Goal: Find specific page/section: Locate a particular part of the current website

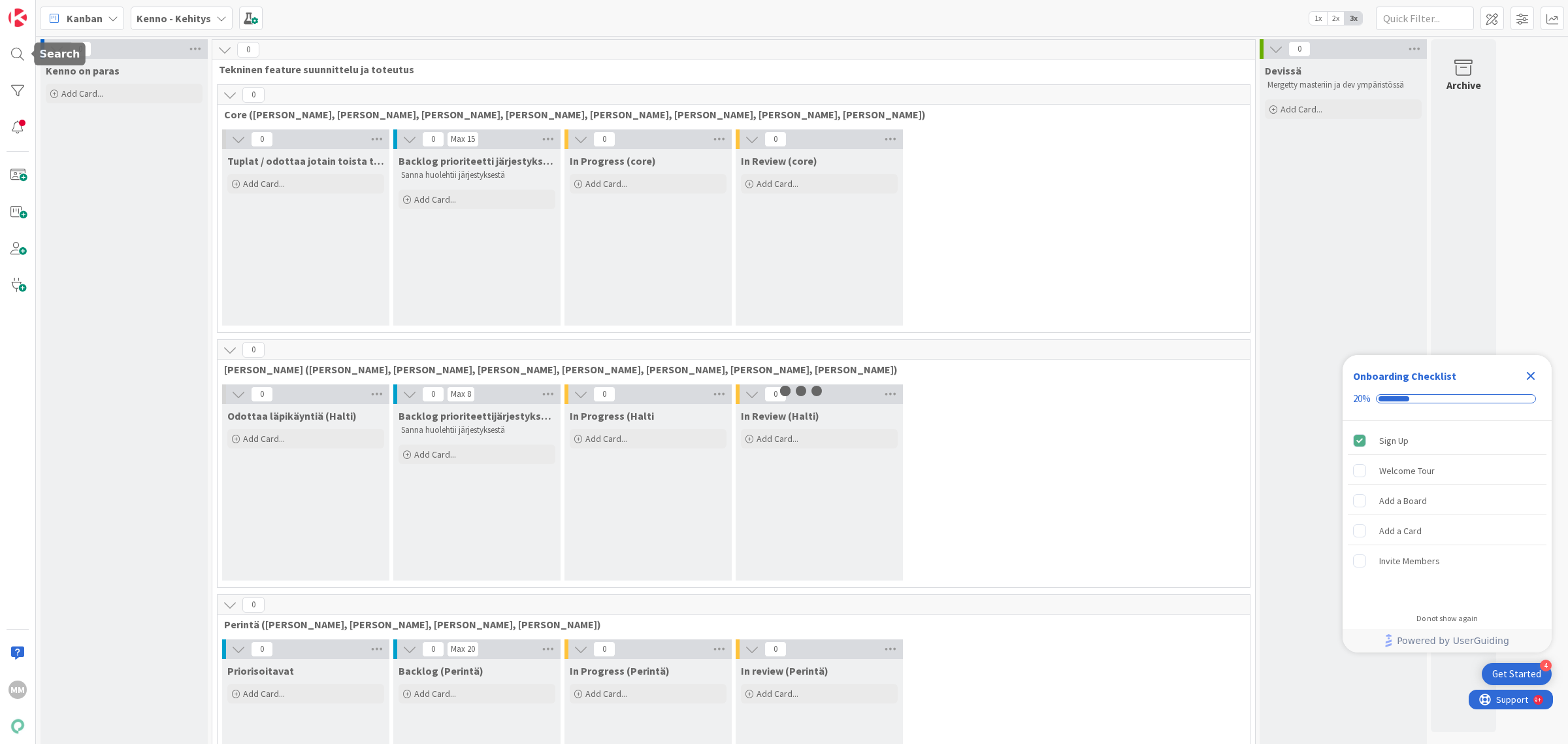
click at [4, 62] on div "MM" at bounding box center [18, 372] width 36 height 744
click at [8, 57] on div at bounding box center [18, 55] width 26 height 27
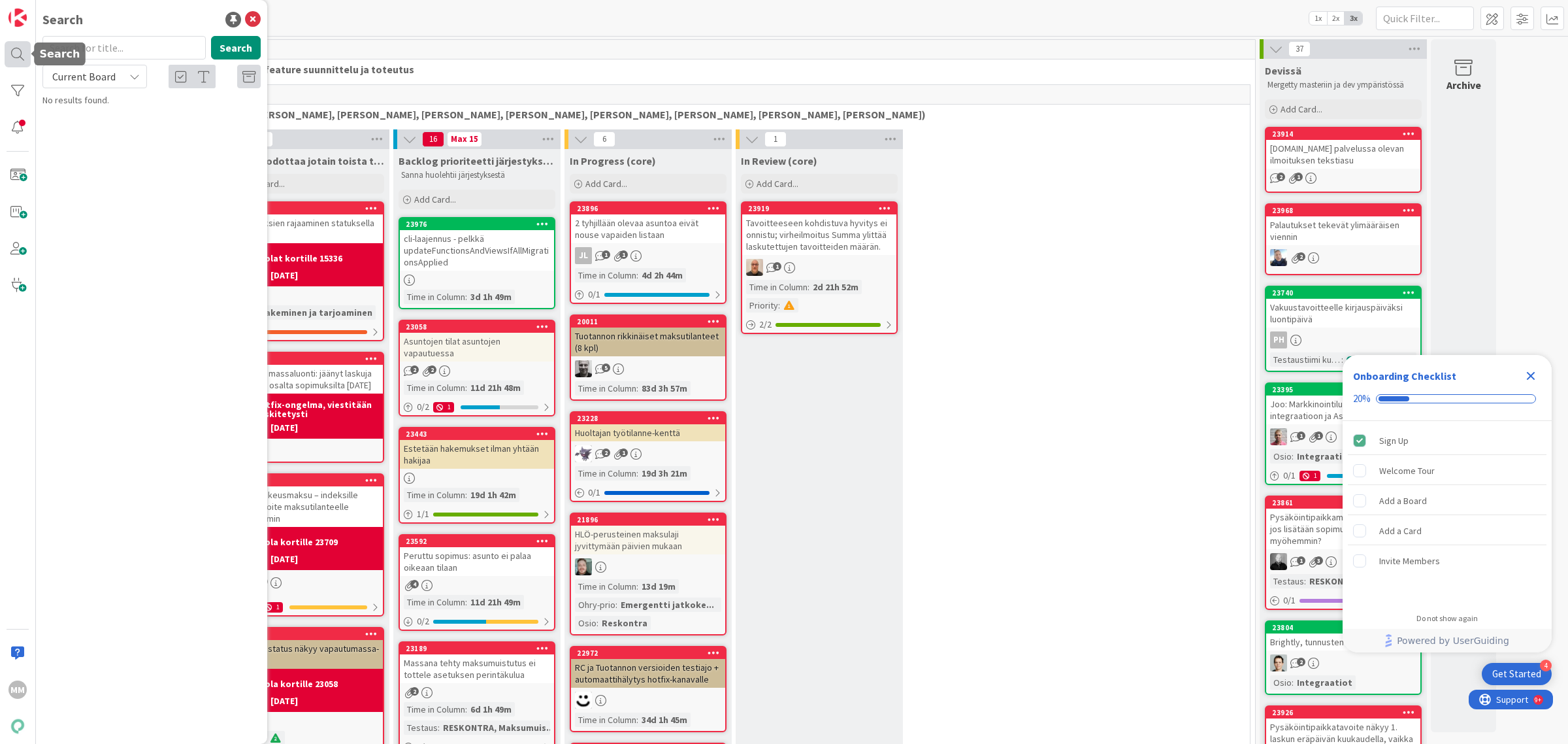
click at [21, 58] on div at bounding box center [18, 55] width 26 height 27
click at [95, 49] on input "text" at bounding box center [124, 47] width 164 height 24
type input "9384"
click at [104, 76] on span "Current Board" at bounding box center [83, 77] width 63 height 13
click at [98, 142] on link "All Boards" at bounding box center [117, 131] width 149 height 24
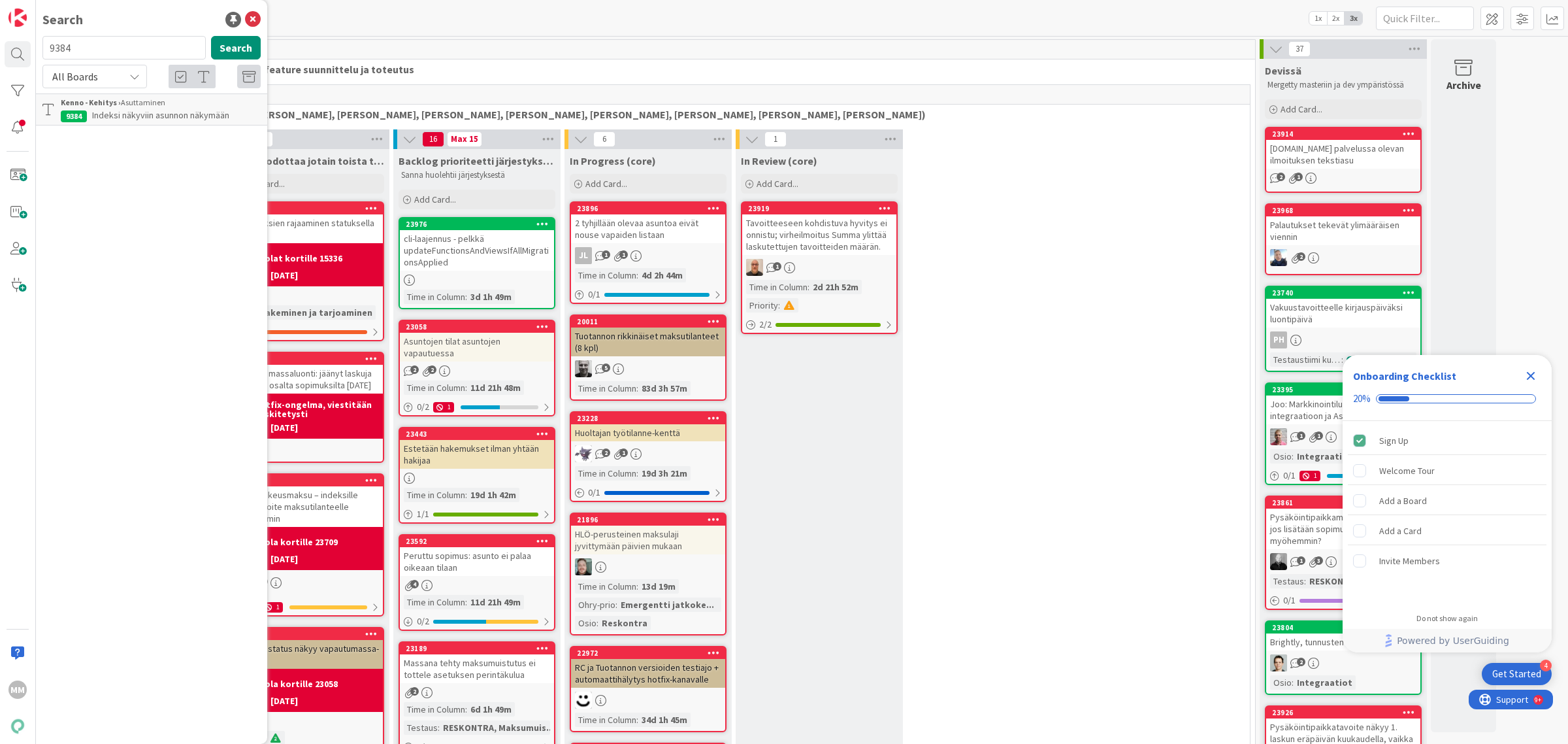
click at [137, 109] on span "Indeksi näkyviin asunnon näkymään" at bounding box center [160, 115] width 137 height 11
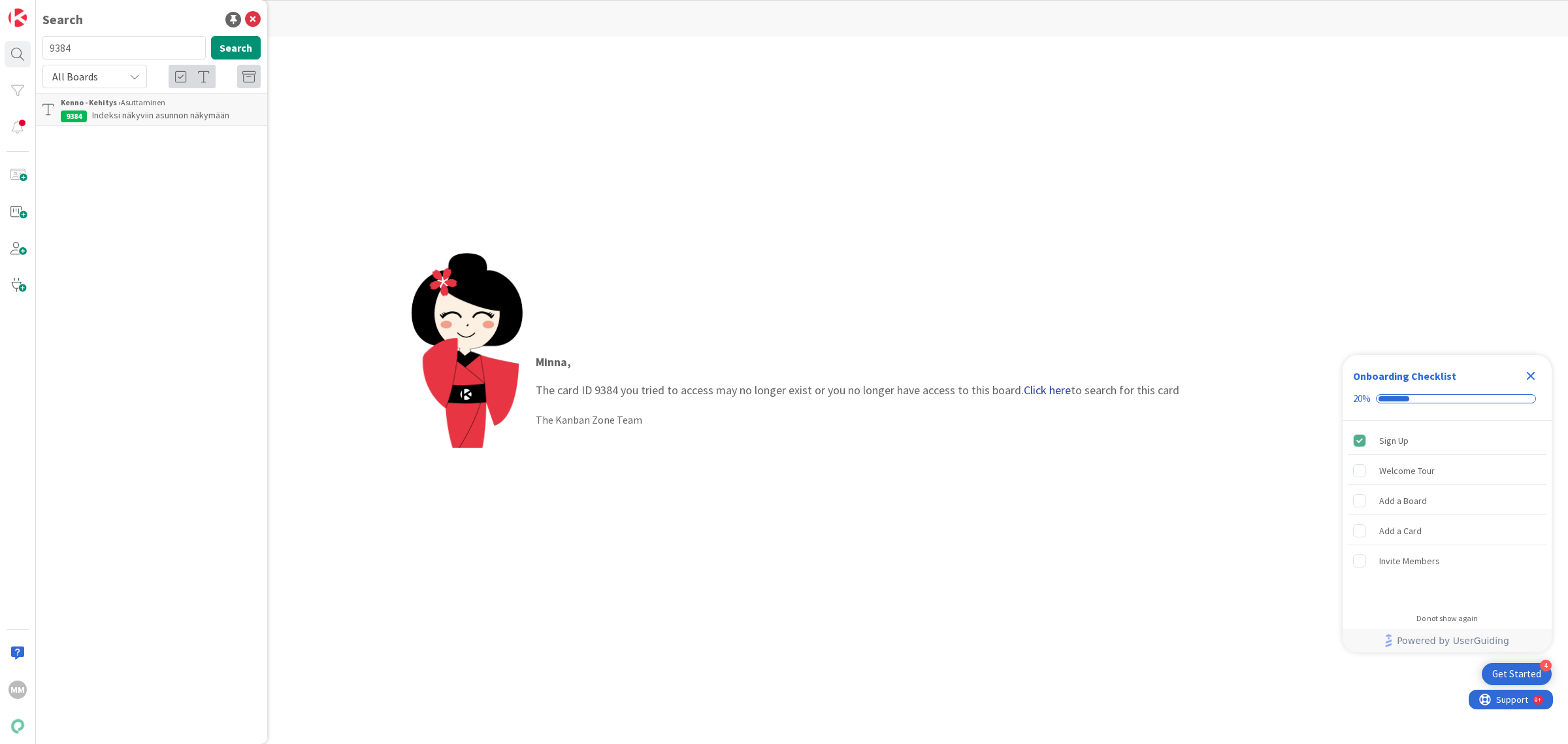
click at [1050, 389] on link "Click here" at bounding box center [1048, 390] width 47 height 15
click at [118, 105] on b "Kenno - Kehitys ›" at bounding box center [91, 102] width 61 height 9
click at [70, 49] on input "9384" at bounding box center [124, 47] width 164 height 24
type input "indeksi"
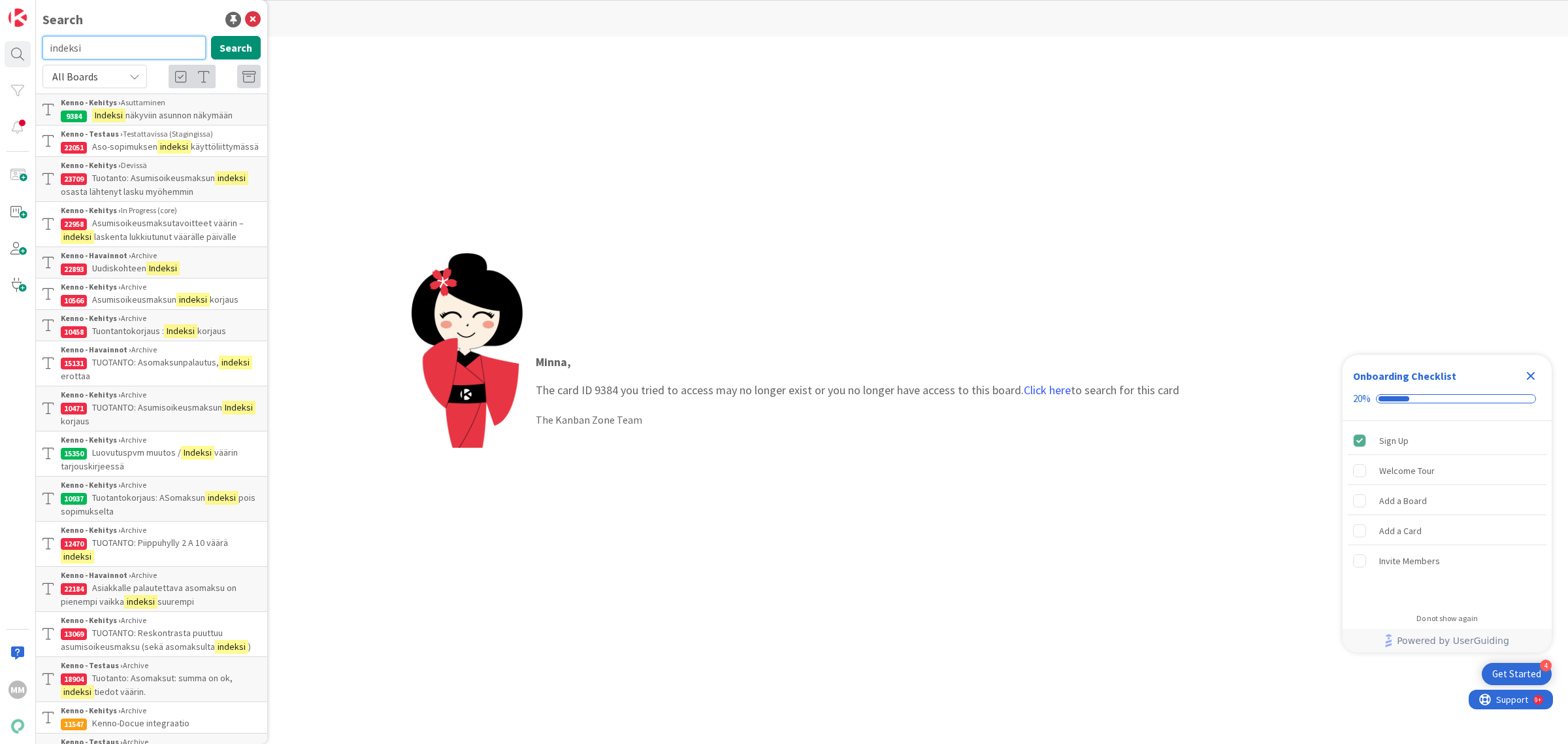
click at [97, 49] on input "indeksi" at bounding box center [124, 47] width 164 height 24
click at [245, 22] on icon at bounding box center [253, 19] width 16 height 16
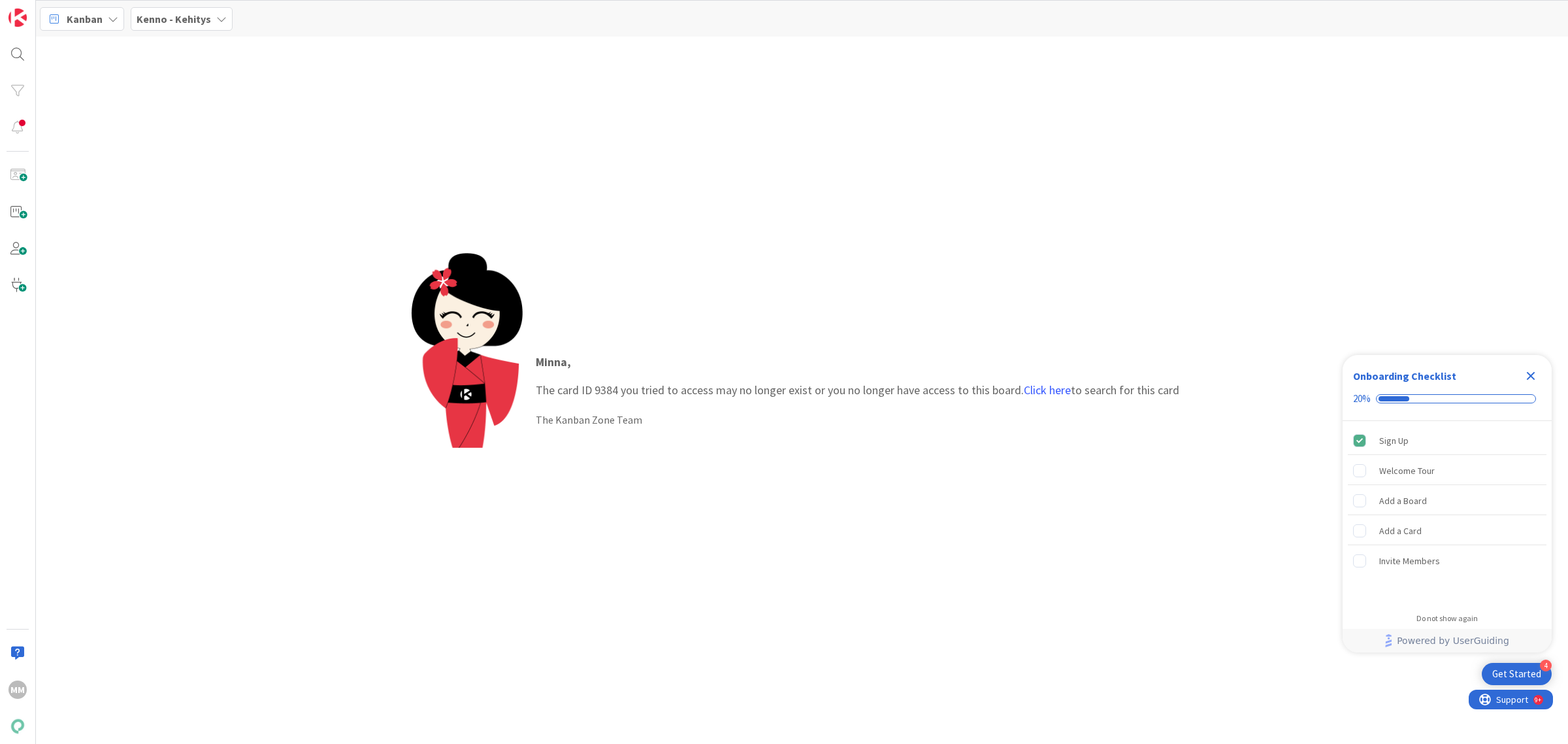
click at [196, 28] on div "Kenno - Kehitys" at bounding box center [182, 19] width 102 height 24
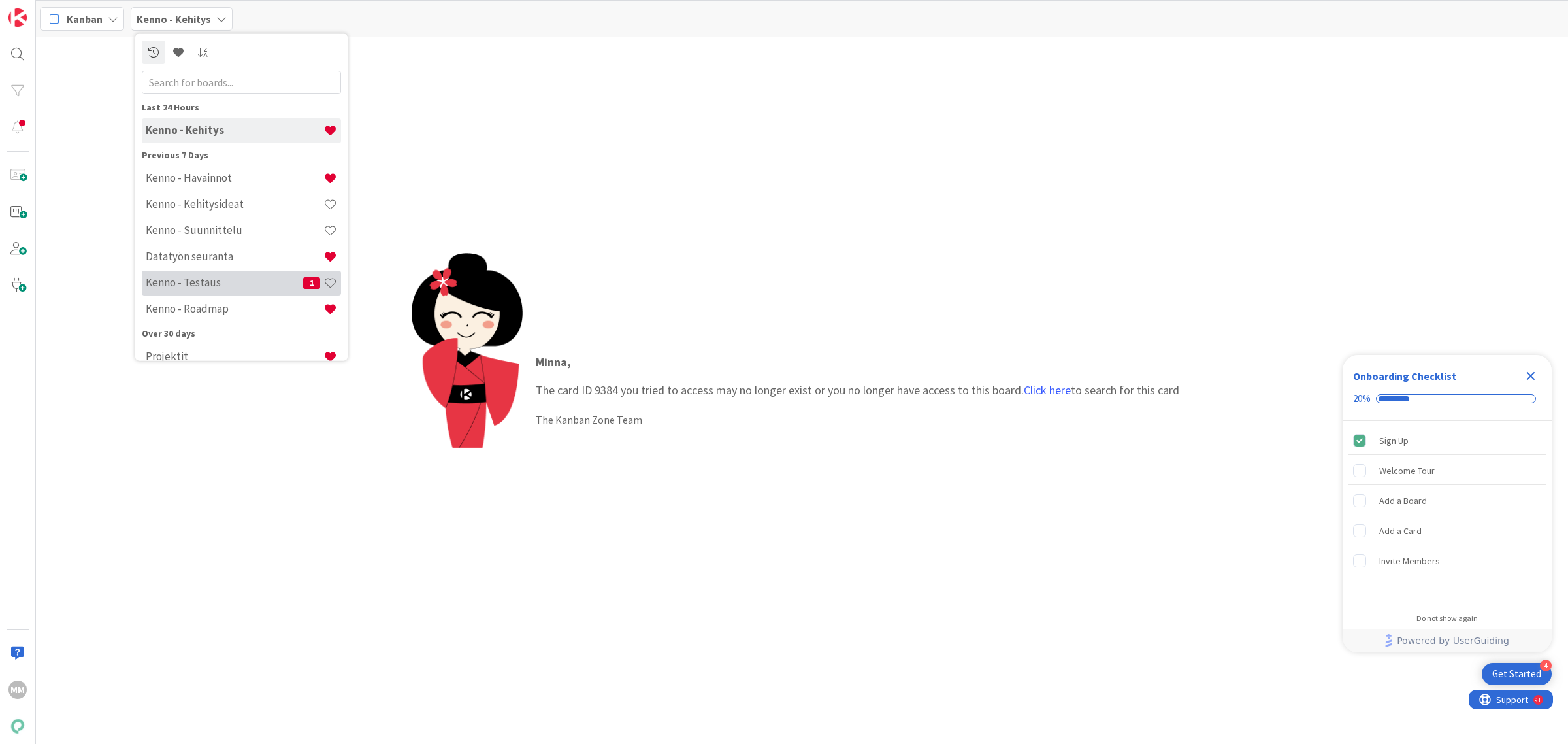
scroll to position [95, 0]
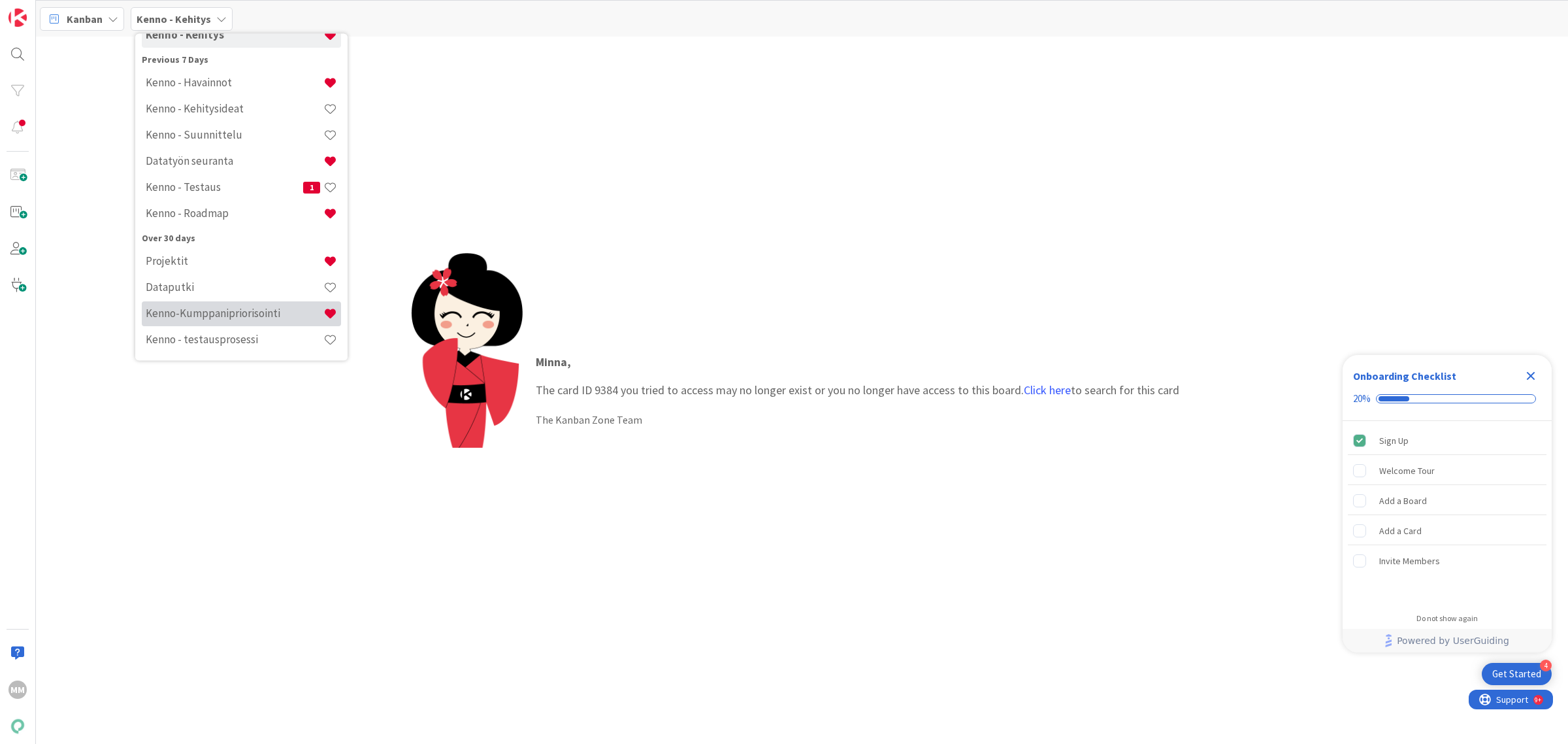
click at [239, 312] on h4 "Kenno-Kumppanipriorisointi" at bounding box center [235, 314] width 178 height 13
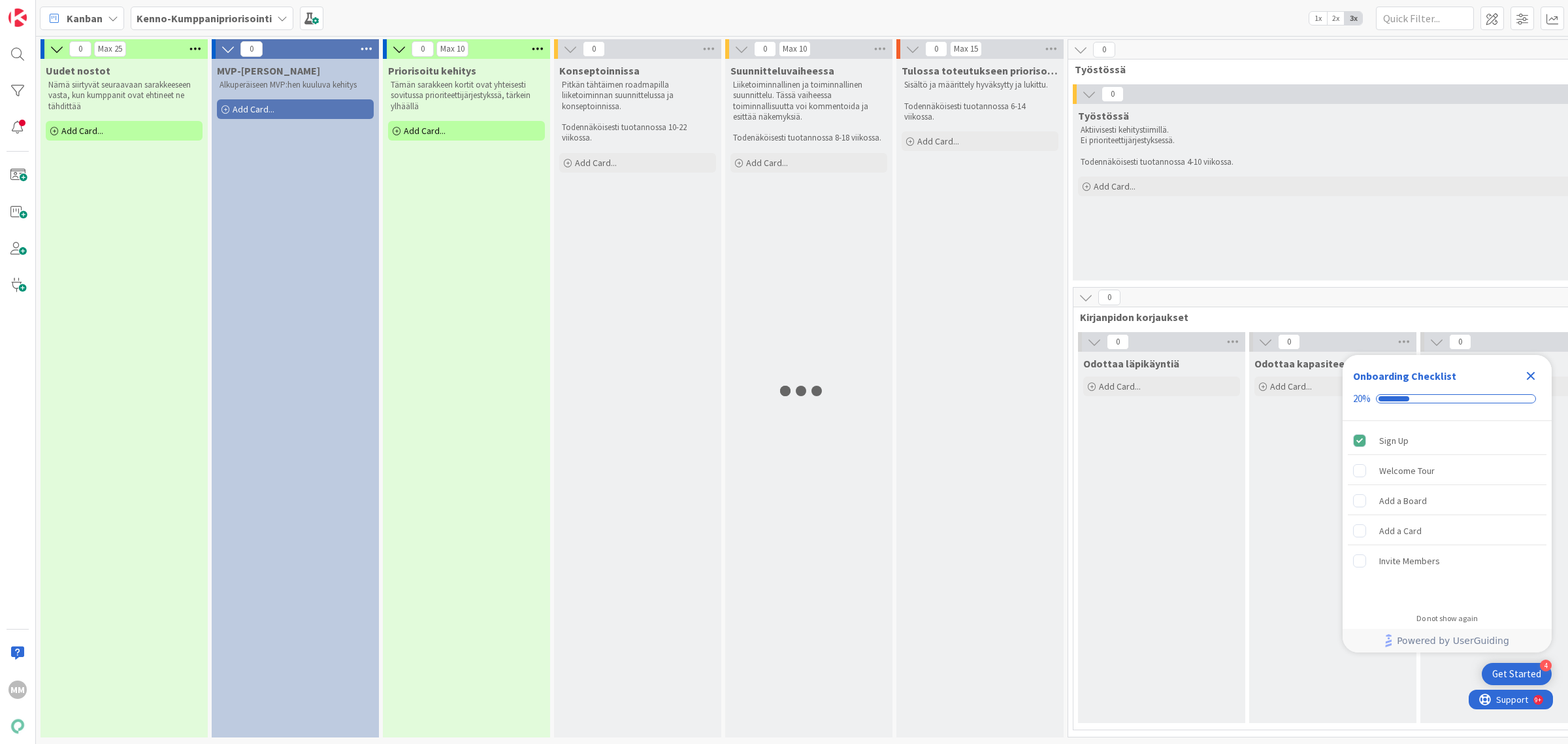
click at [1529, 379] on icon "Close Checklist" at bounding box center [1531, 376] width 9 height 9
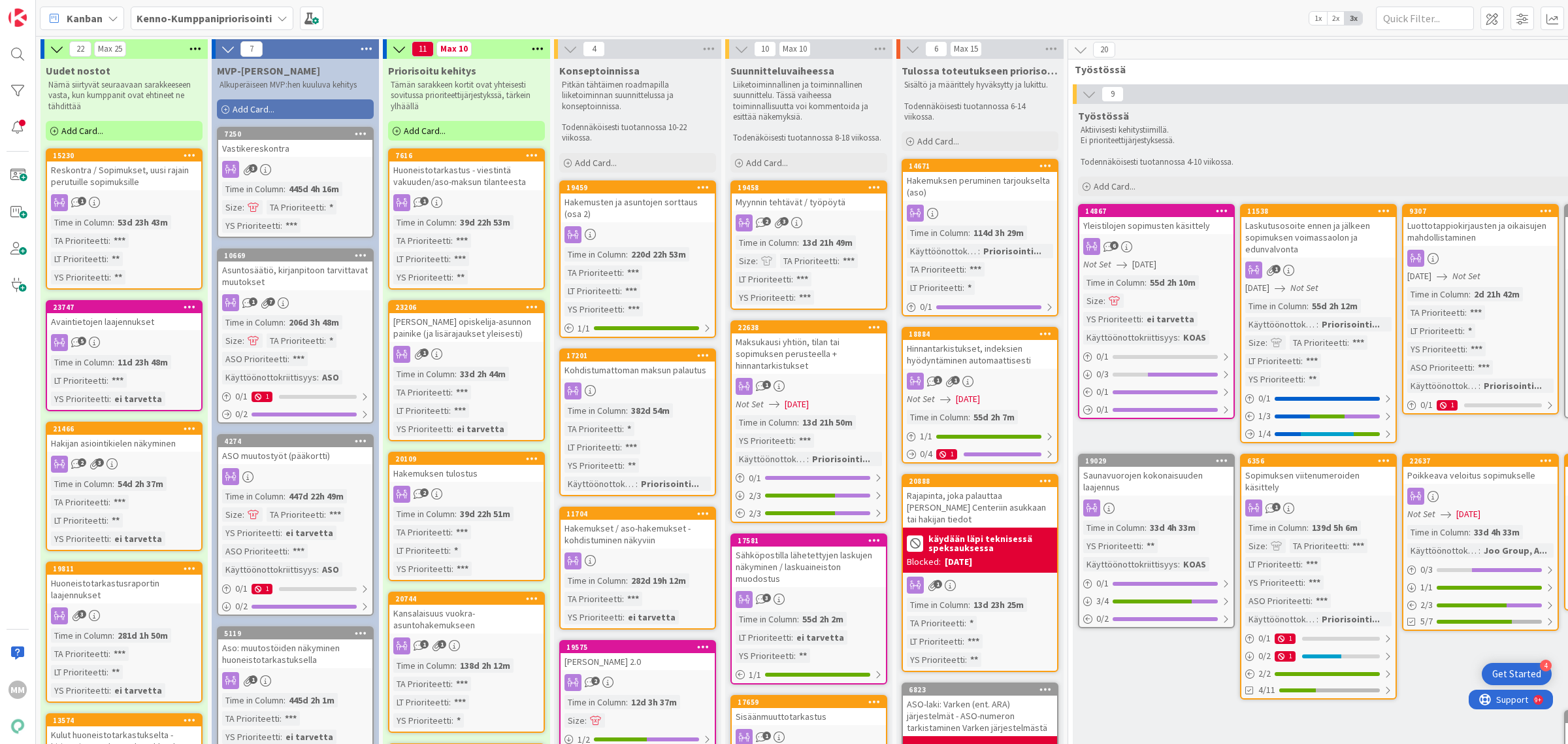
click at [972, 356] on div "Hinnantarkistukset, indeksien hyödyntäminen automaattisesti" at bounding box center [979, 354] width 154 height 28
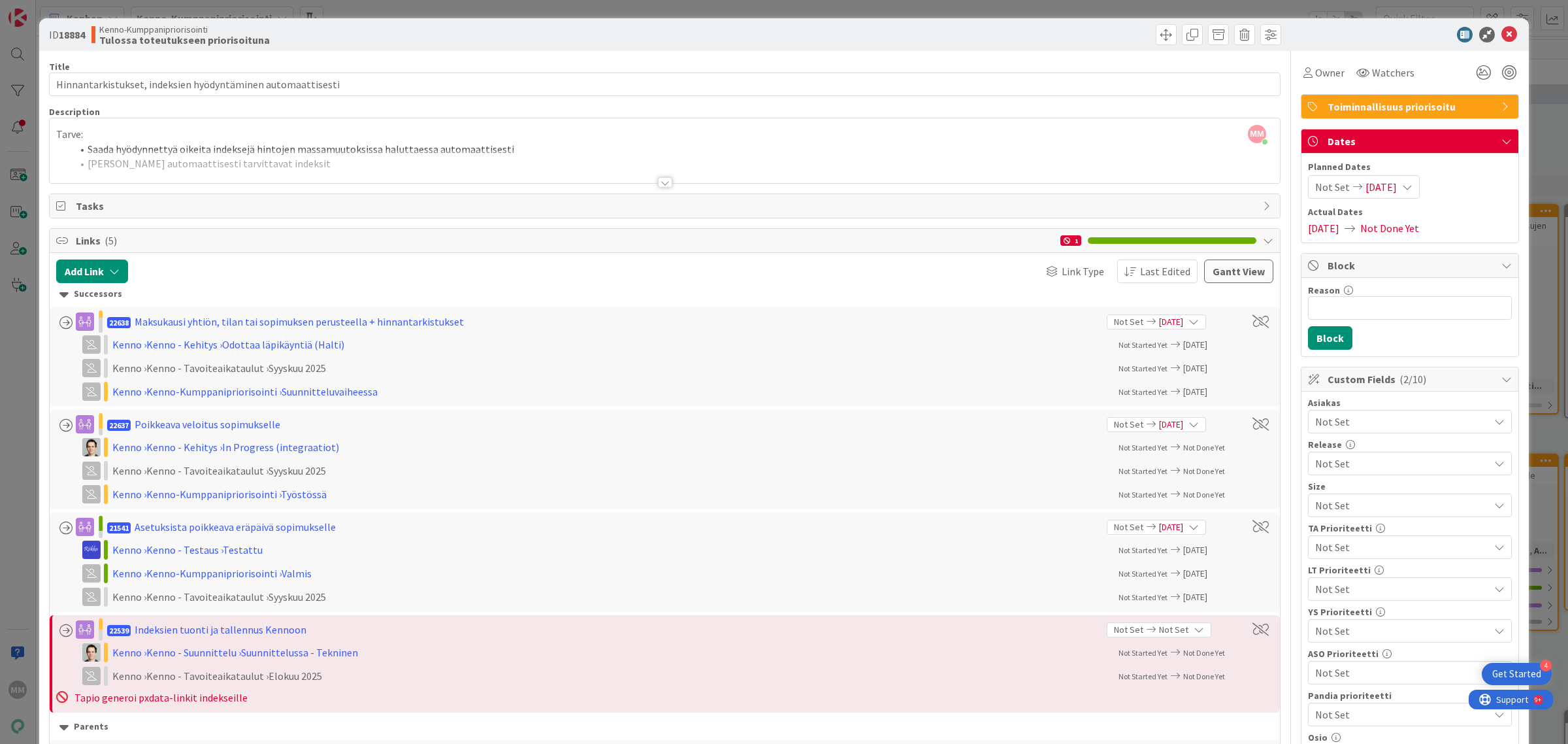
click at [661, 189] on div "Title 59 / 128 Hinnantarkistukset, indeksien hyödyntäminen automaattisesti Desc…" at bounding box center [665, 717] width 1232 height 1334
click at [660, 185] on div at bounding box center [664, 182] width 14 height 10
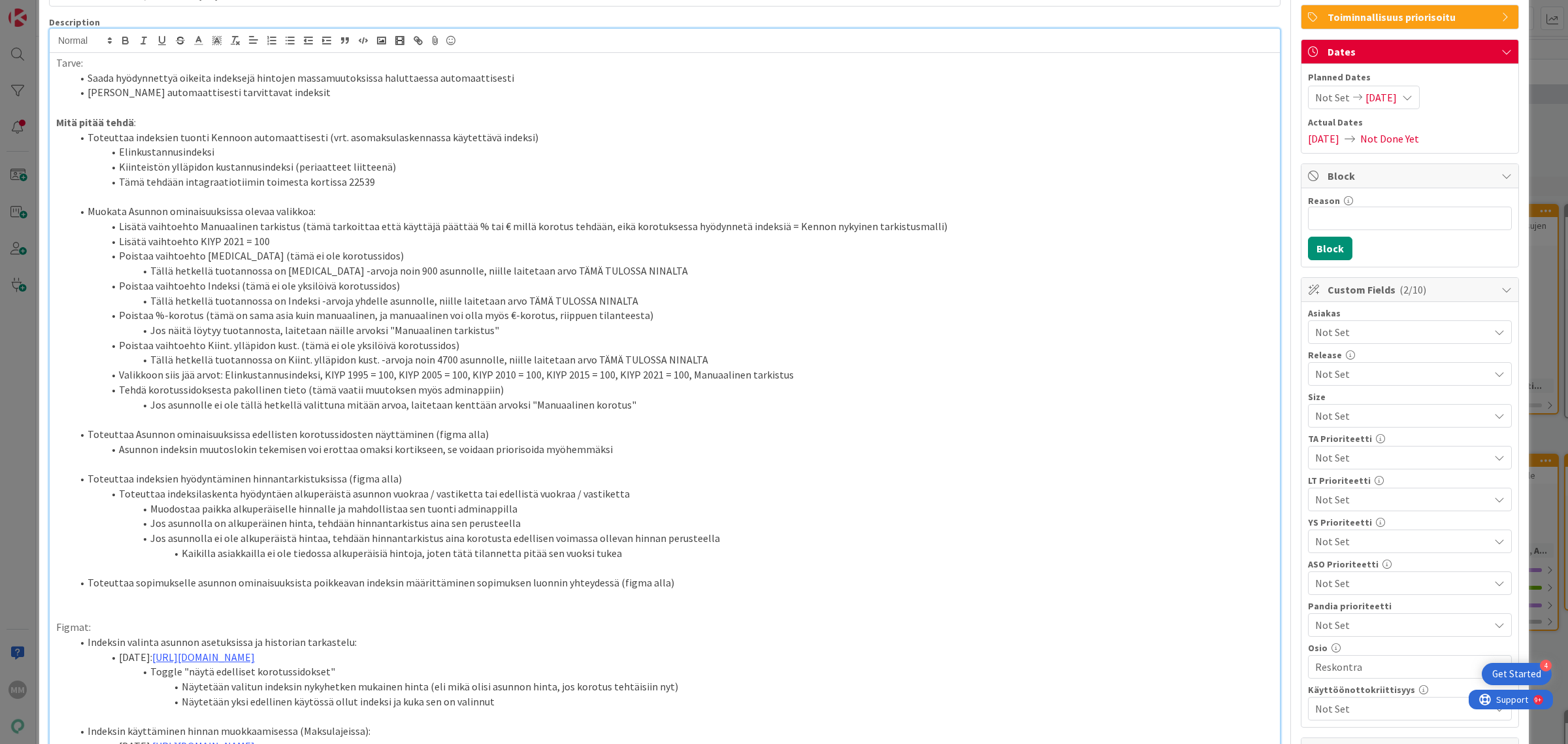
scroll to position [164, 0]
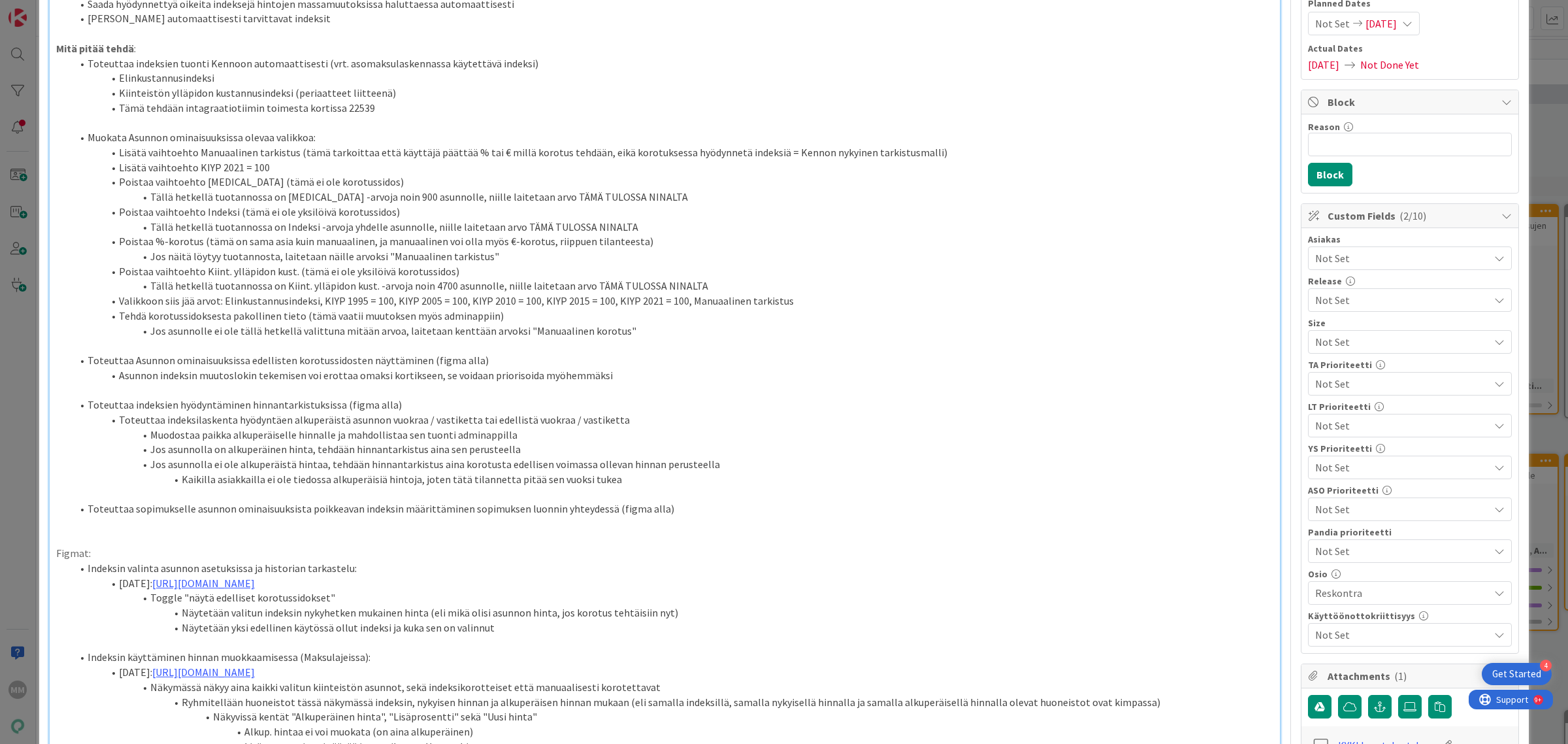
click at [649, 477] on li "Kaikilla asiakkailla ei ole tiedossa alkuperäisiä hintoja, joten tätä tilannett…" at bounding box center [673, 480] width 1202 height 15
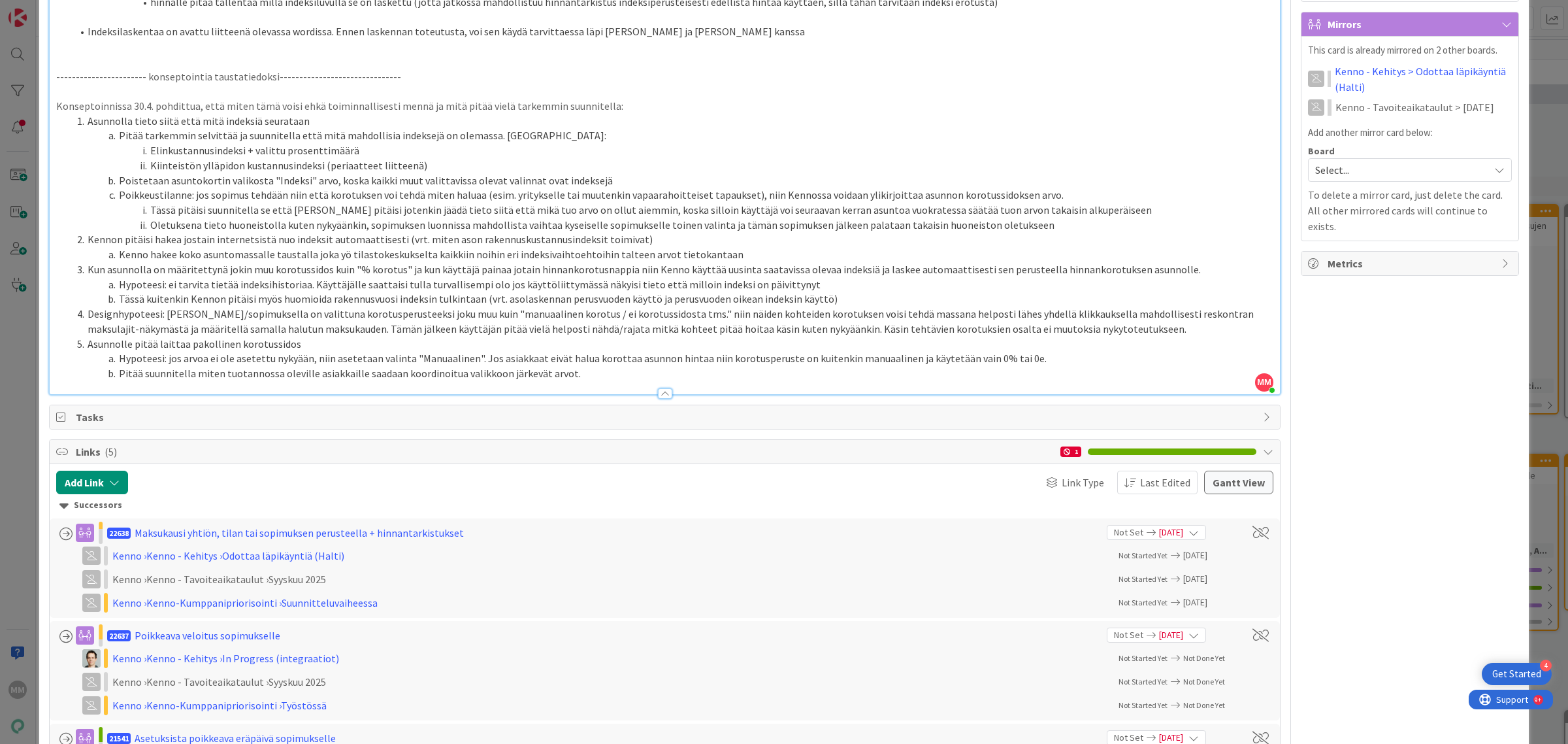
scroll to position [898, 0]
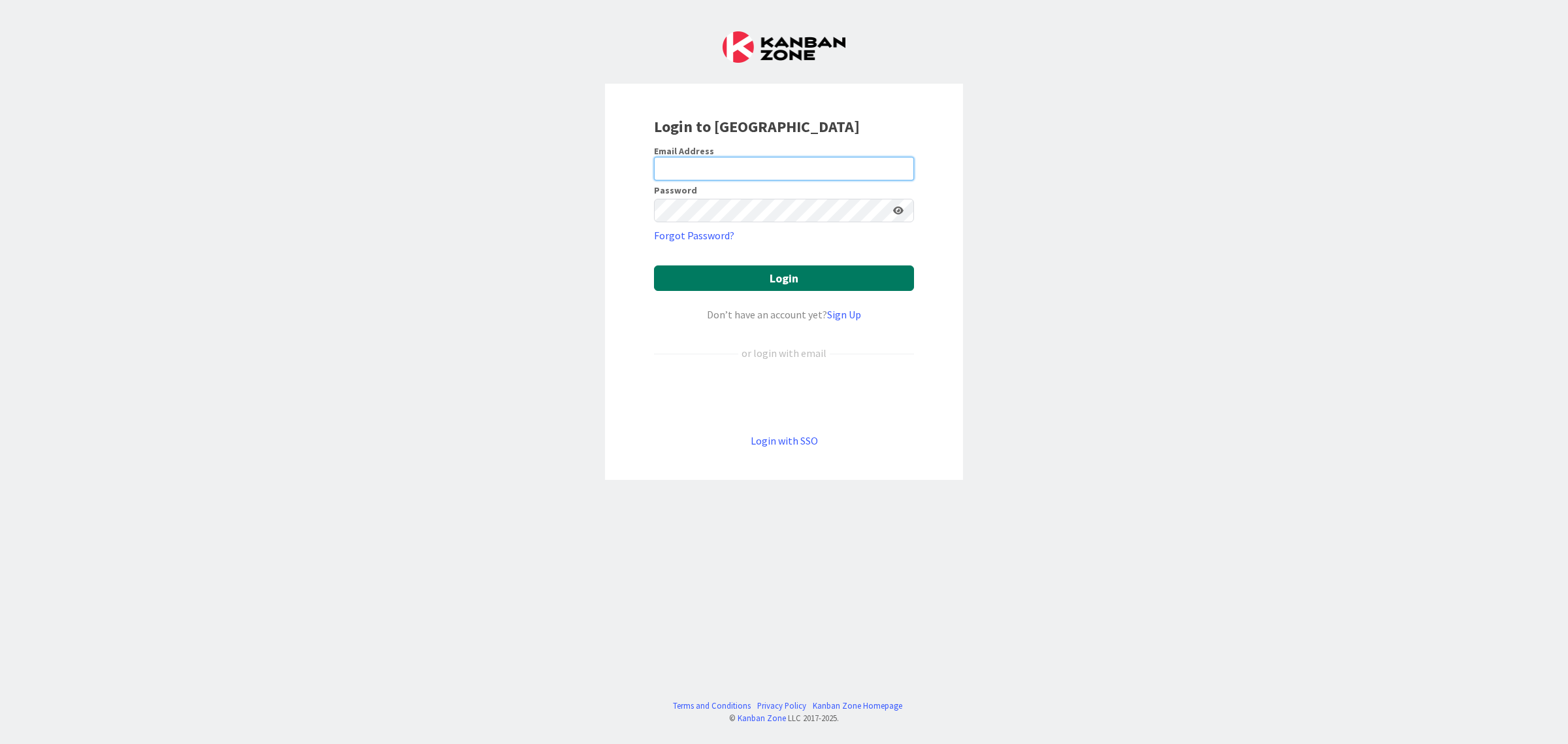
type input "[EMAIL_ADDRESS][DOMAIN_NAME]"
click at [740, 280] on button "Login" at bounding box center [784, 277] width 260 height 26
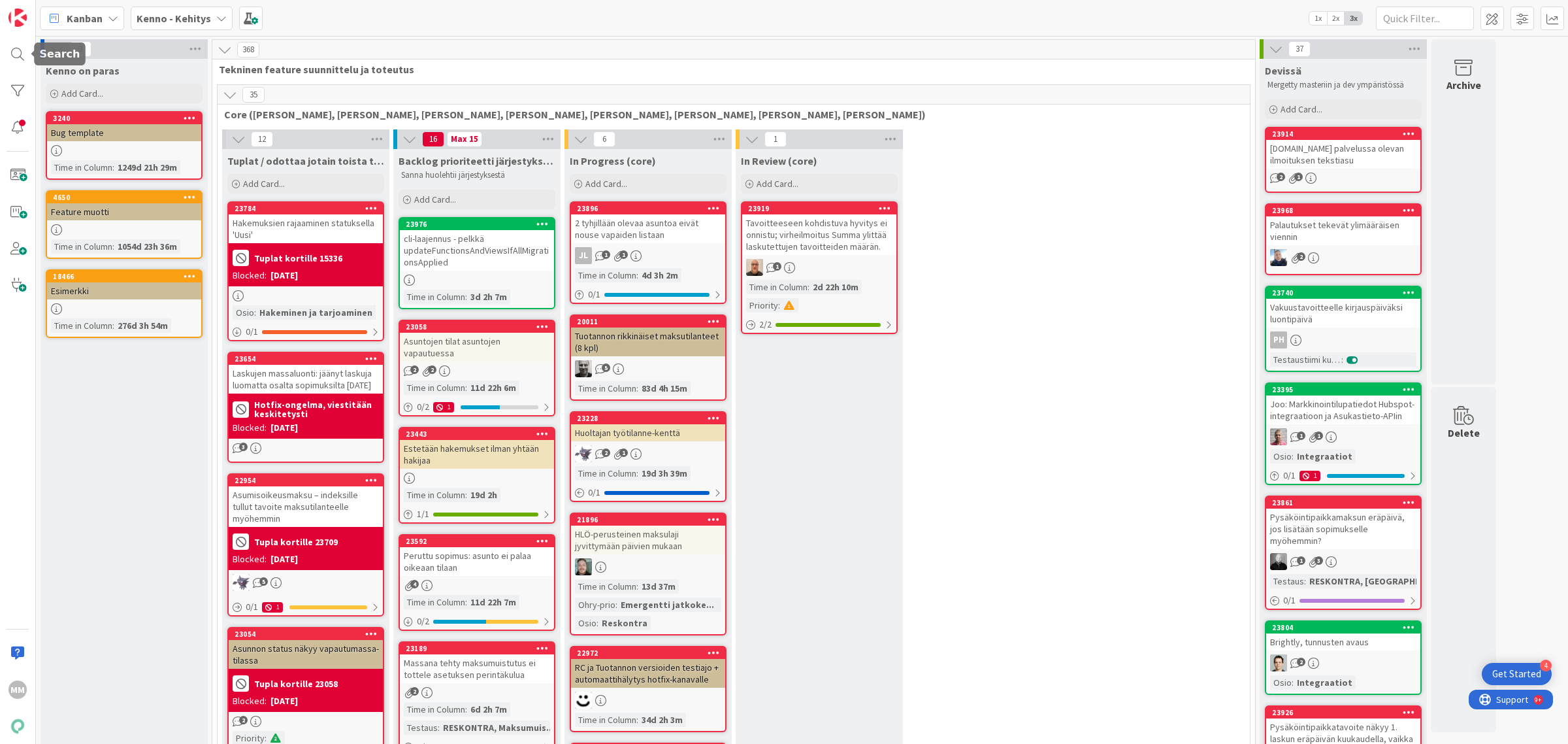
click at [13, 49] on div at bounding box center [18, 55] width 26 height 27
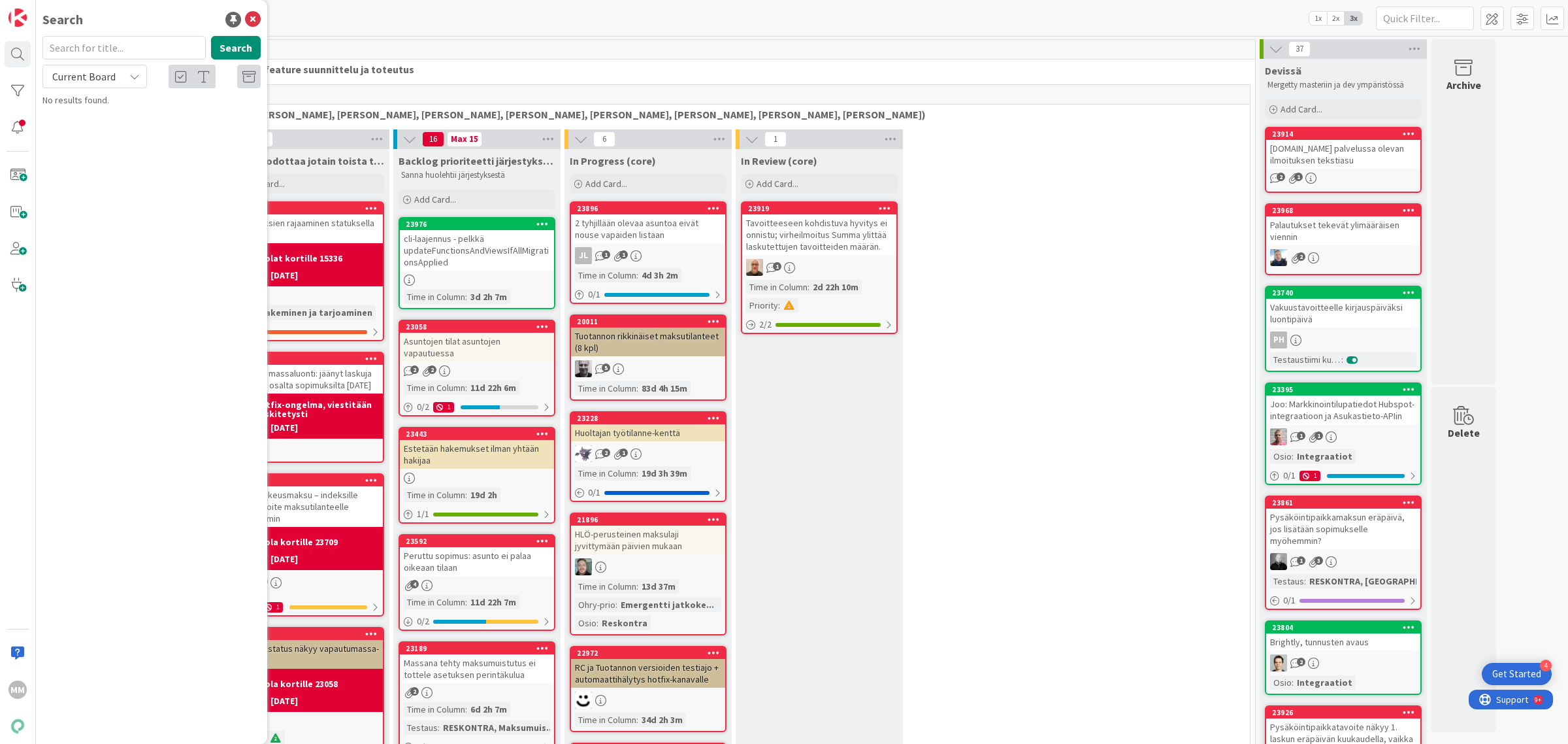
click at [149, 44] on input "text" at bounding box center [124, 47] width 164 height 24
type input "umpeutunut"
click at [110, 69] on span "Current Board" at bounding box center [83, 76] width 68 height 18
drag, startPoint x: 128, startPoint y: 128, endPoint x: 131, endPoint y: 113, distance: 15.3
click at [128, 128] on span "All Boards" at bounding box center [117, 131] width 136 height 20
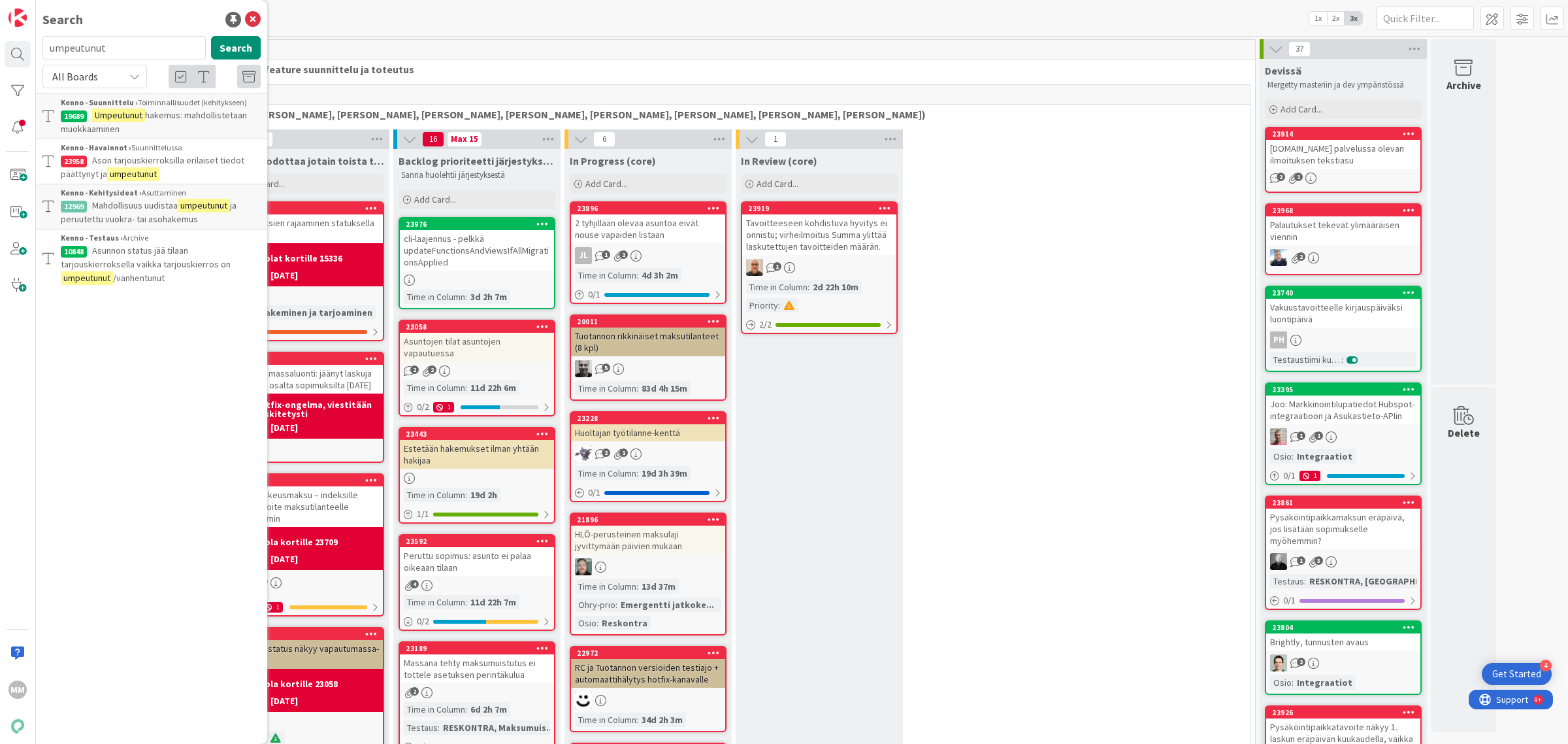
click at [200, 270] on p "Asunnon status jää tilaan tarjouskierroksella vaikka tarjouskierros on umpeutun…" at bounding box center [160, 265] width 200 height 42
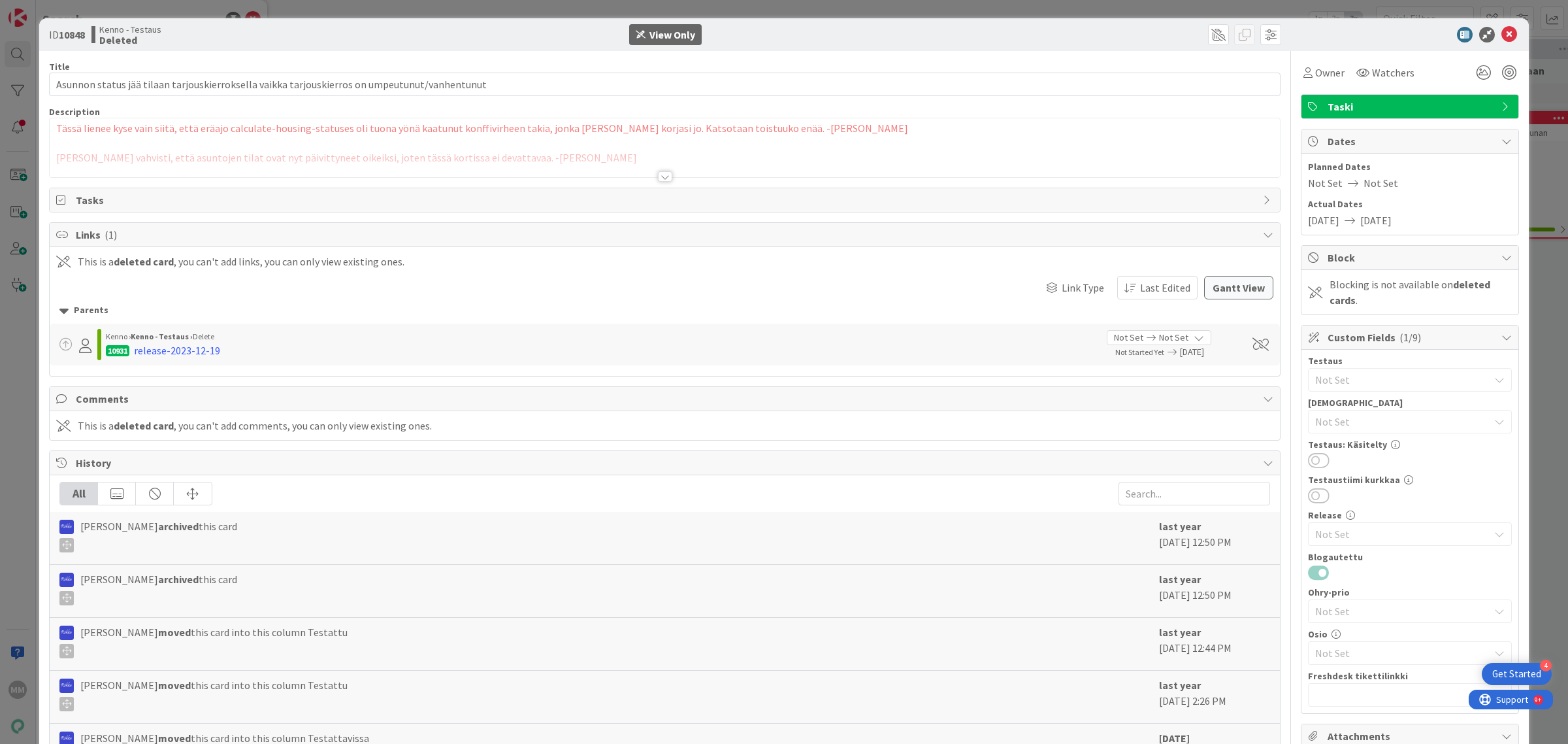
click at [1502, 39] on icon at bounding box center [1509, 34] width 16 height 16
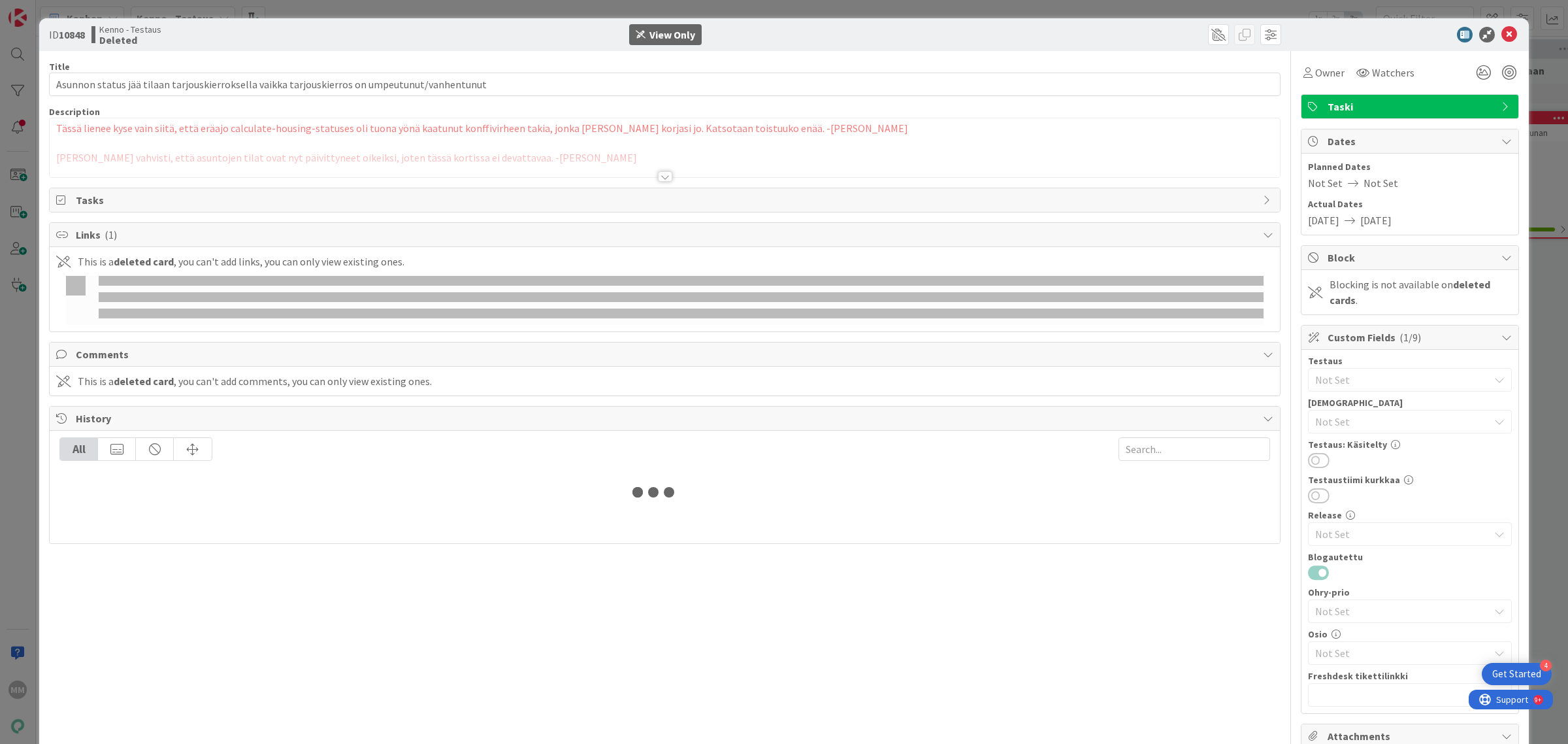
click at [27, 54] on div "ID 10848 Kenno - Testaus Deleted View Only Title 93 / 128 Asunnon status jää ti…" at bounding box center [784, 372] width 1568 height 744
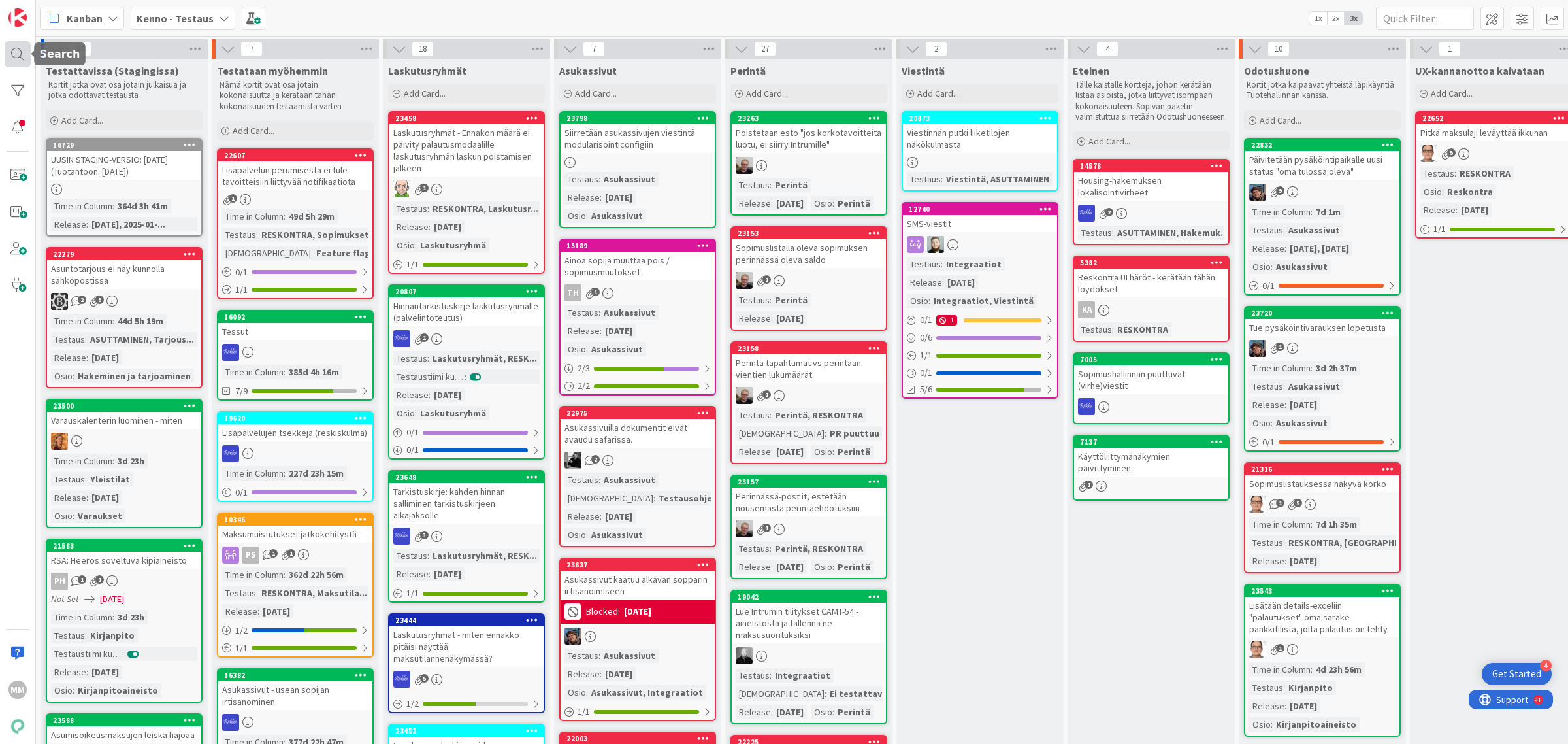
drag, startPoint x: 11, startPoint y: 57, endPoint x: 18, endPoint y: 57, distance: 7.0
click at [13, 57] on div at bounding box center [18, 55] width 26 height 27
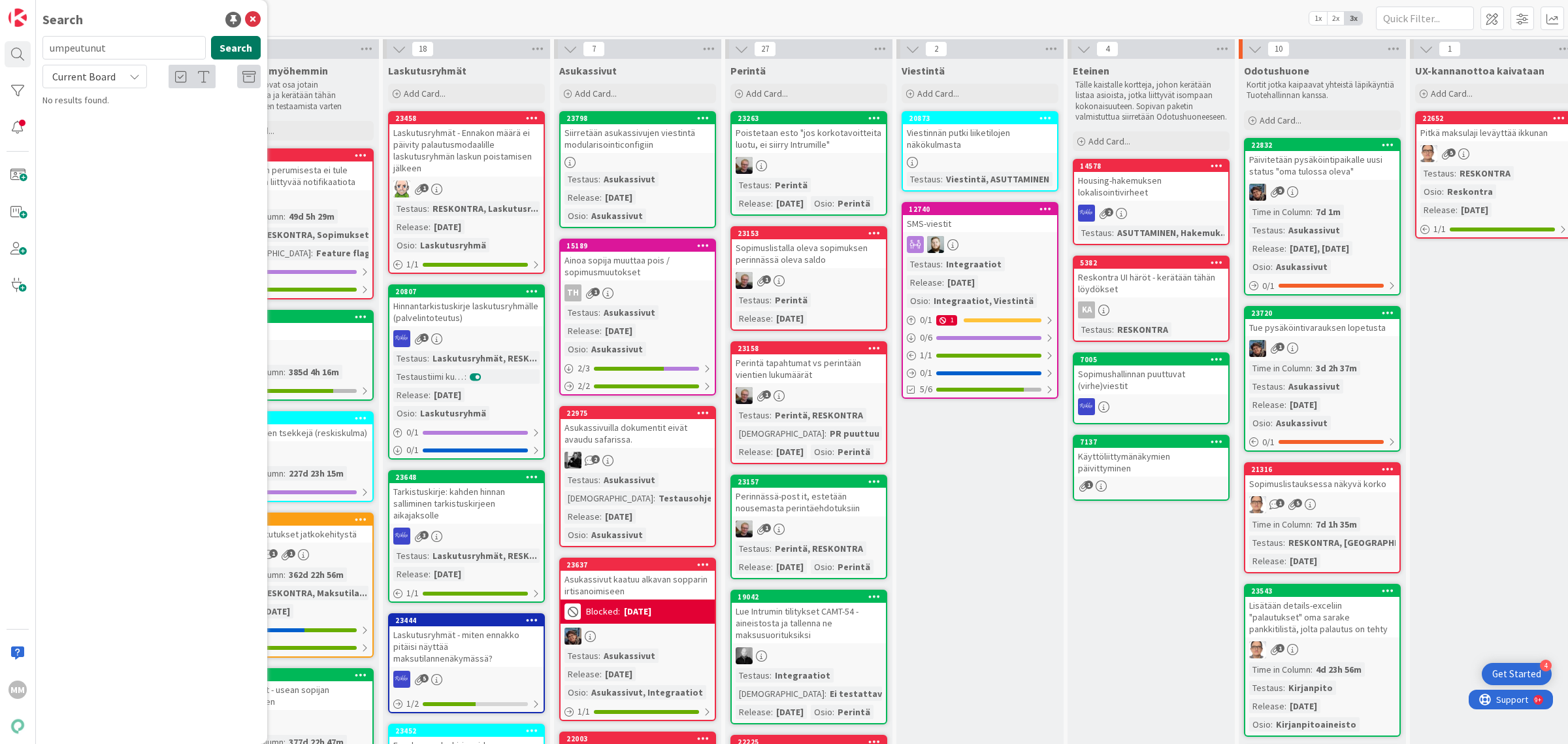
click at [254, 44] on button "Search" at bounding box center [236, 47] width 49 height 24
click at [128, 77] on div "Current Board" at bounding box center [95, 76] width 104 height 24
click at [136, 123] on span "All Boards" at bounding box center [117, 131] width 136 height 20
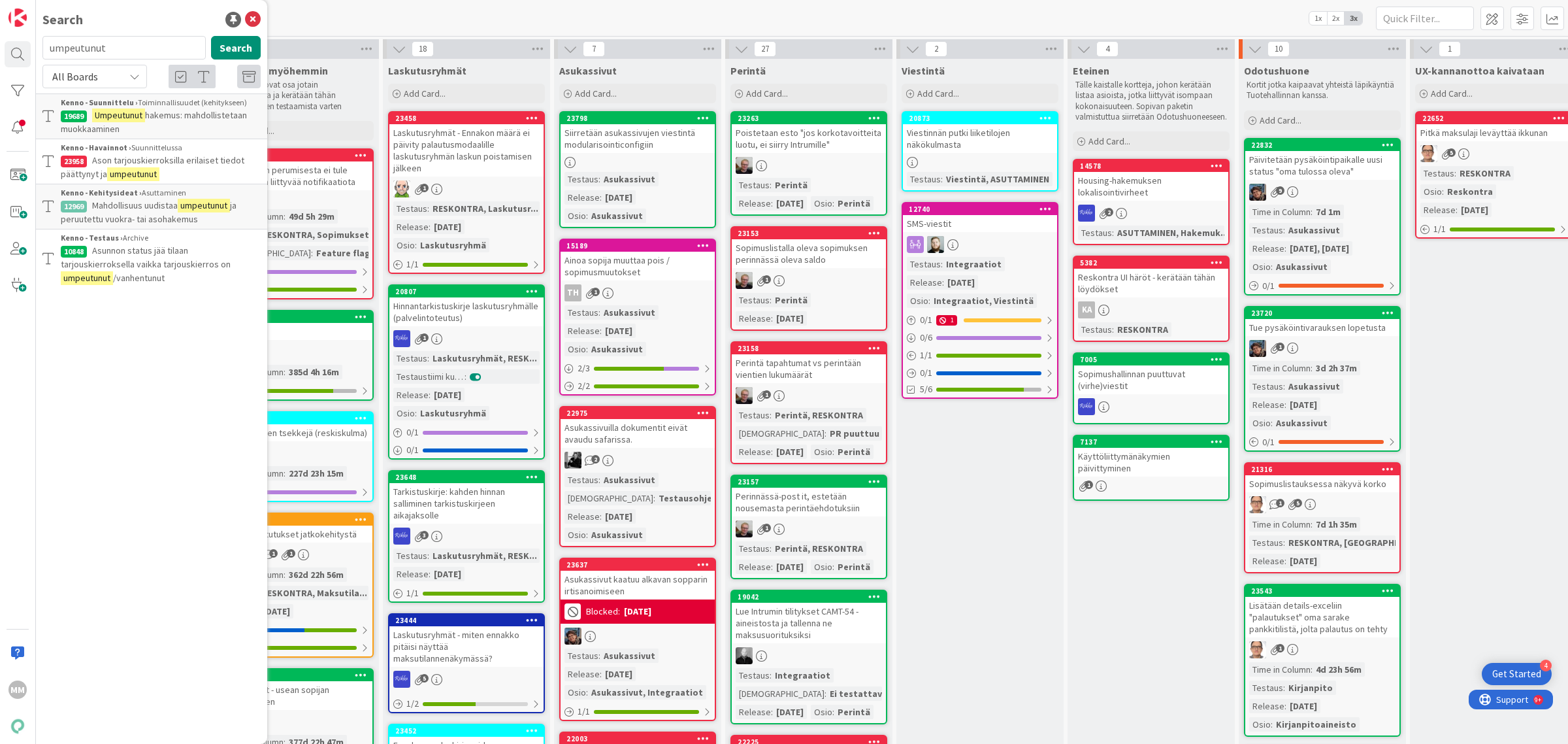
click at [184, 206] on mark "umpeutunut" at bounding box center [203, 205] width 52 height 14
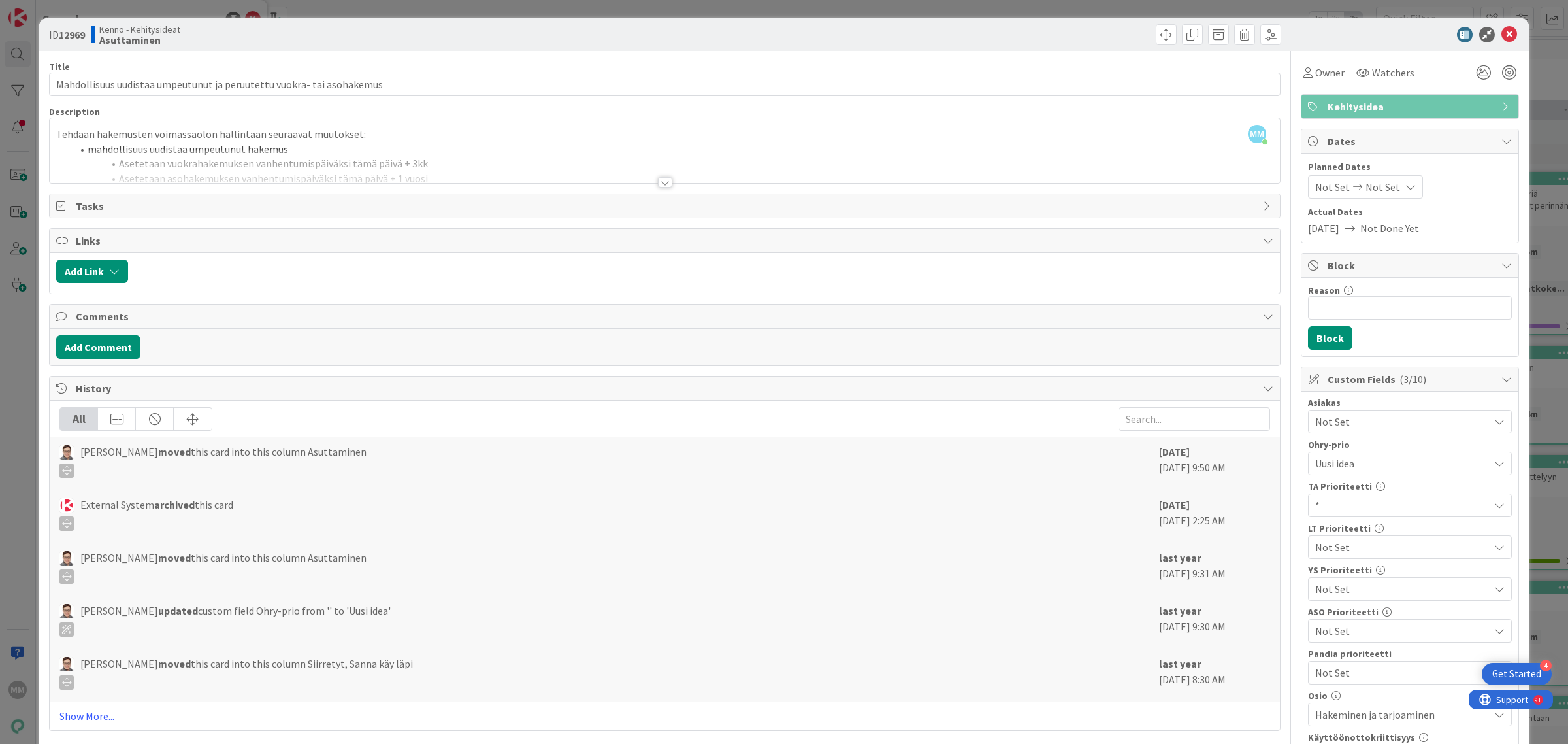
click at [658, 187] on div at bounding box center [664, 182] width 14 height 10
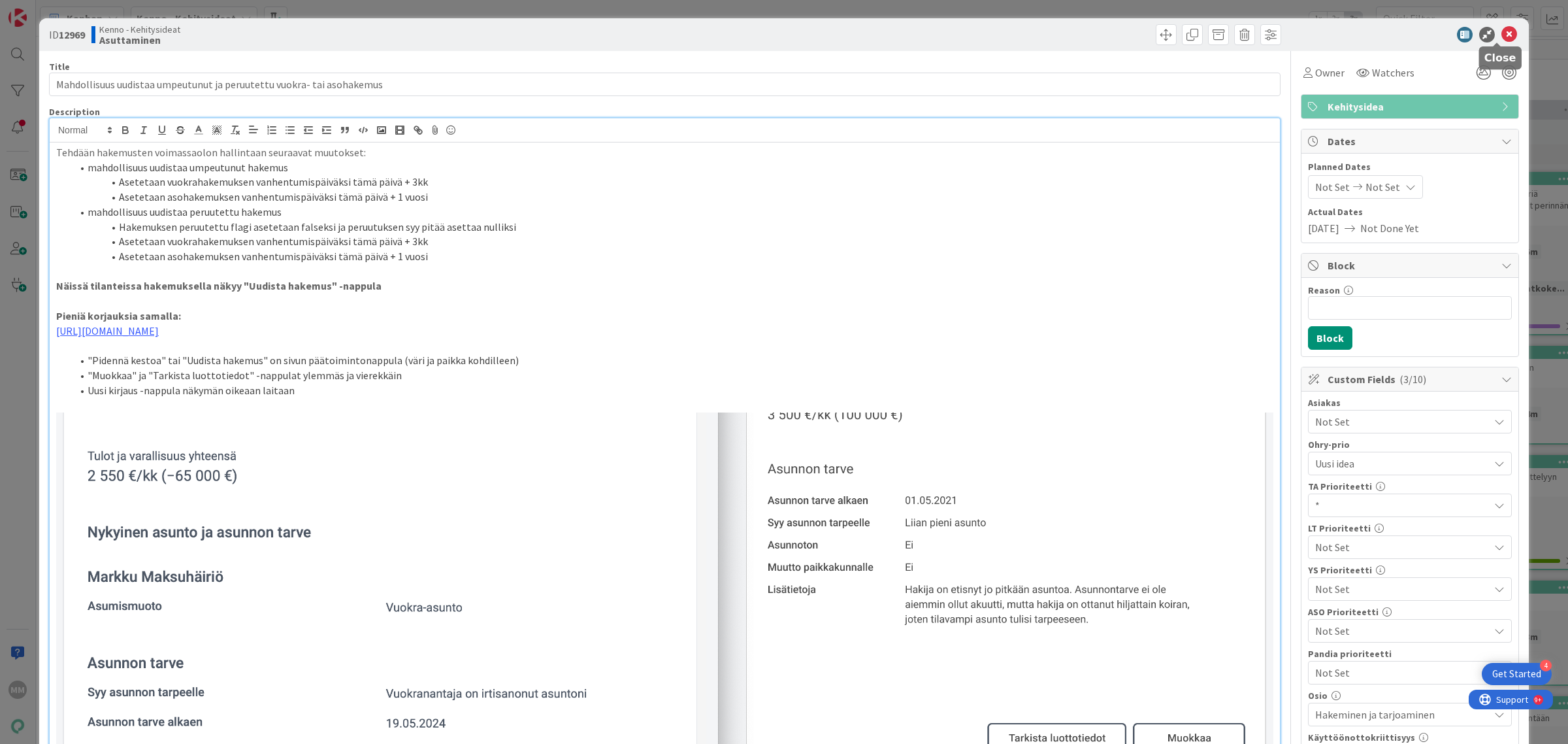
click at [1502, 29] on icon at bounding box center [1509, 34] width 16 height 16
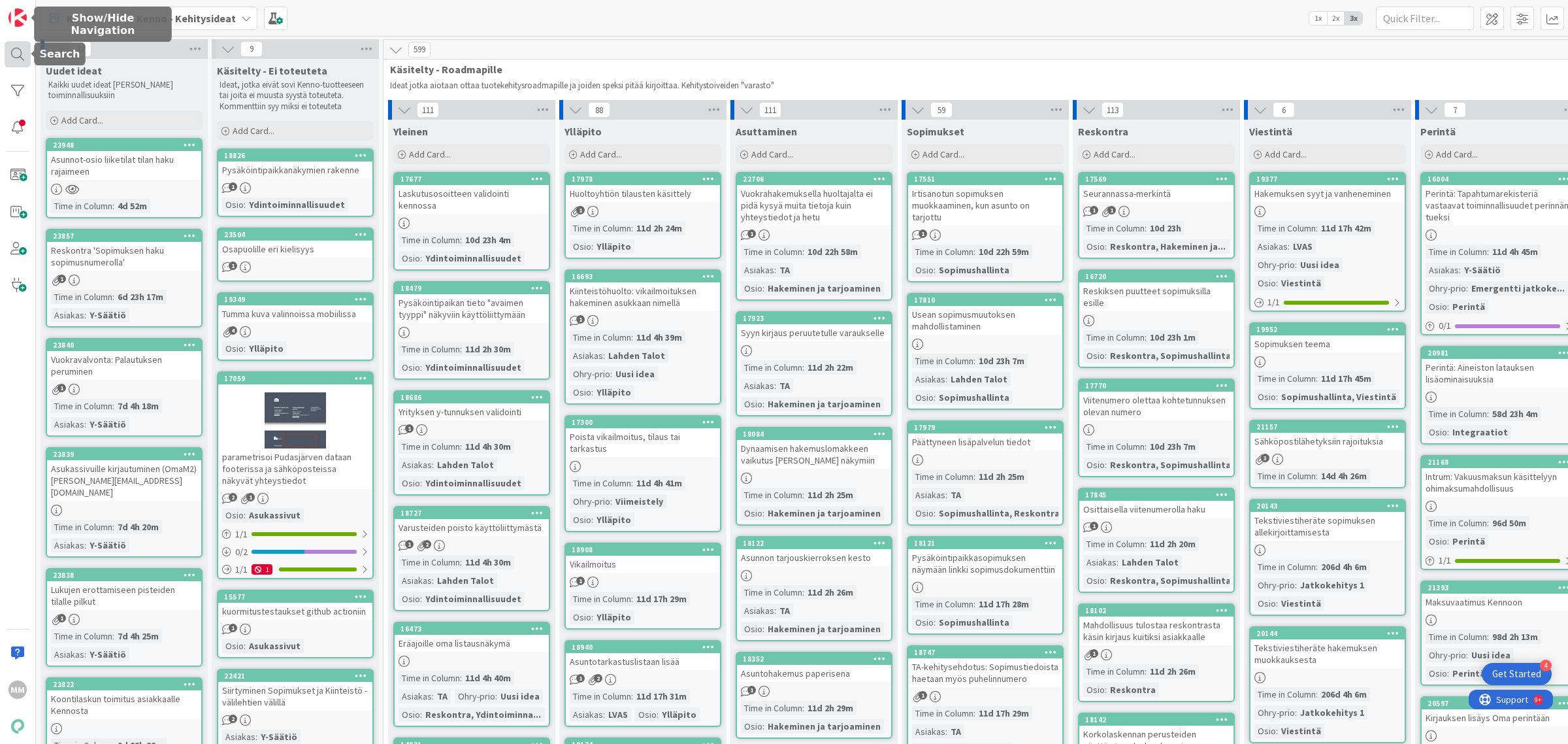
click at [14, 51] on div at bounding box center [18, 55] width 26 height 27
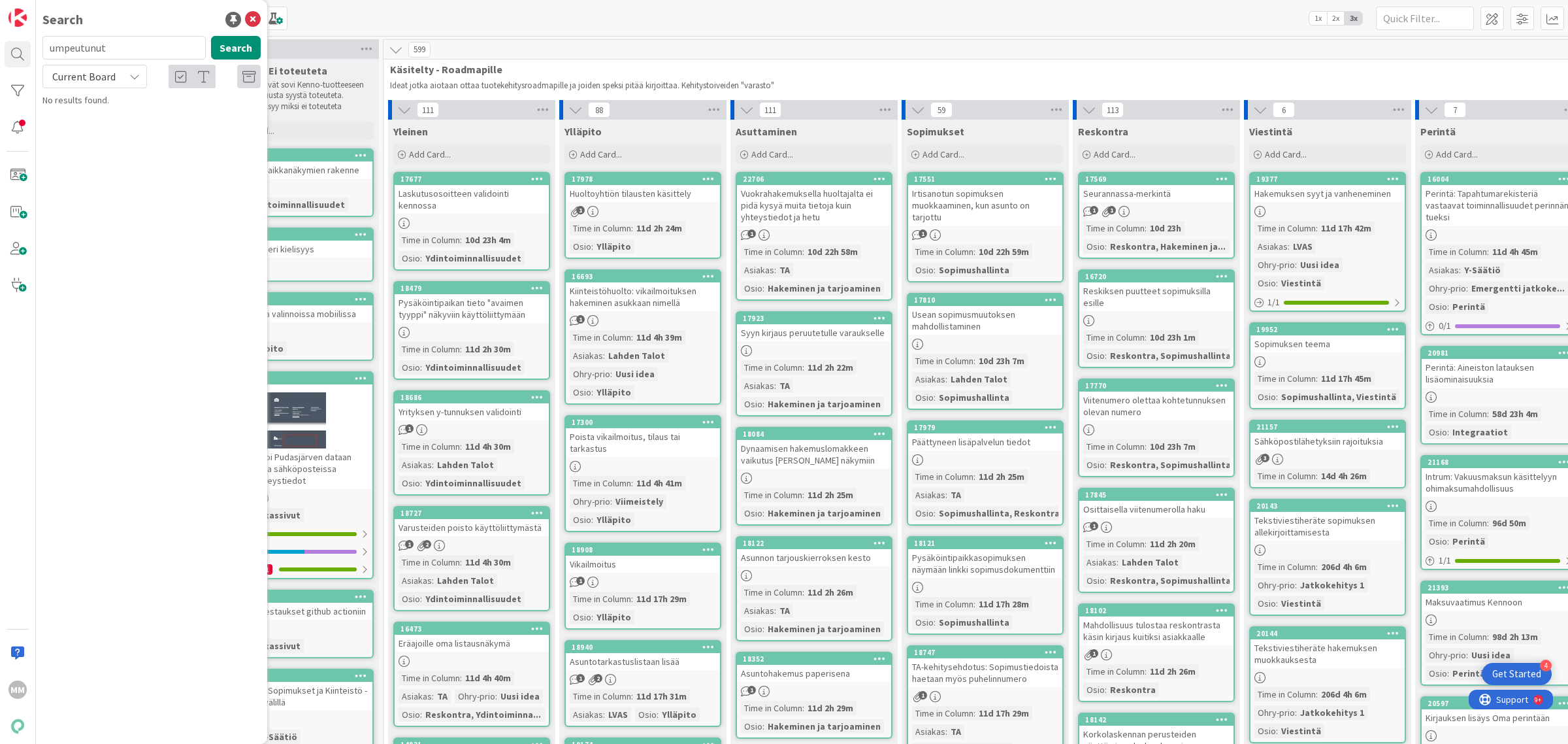
click at [154, 47] on input "umpeutunut" at bounding box center [124, 47] width 164 height 24
click at [93, 73] on span "Current Board" at bounding box center [83, 77] width 63 height 13
click at [115, 136] on span "All Boards" at bounding box center [117, 131] width 136 height 20
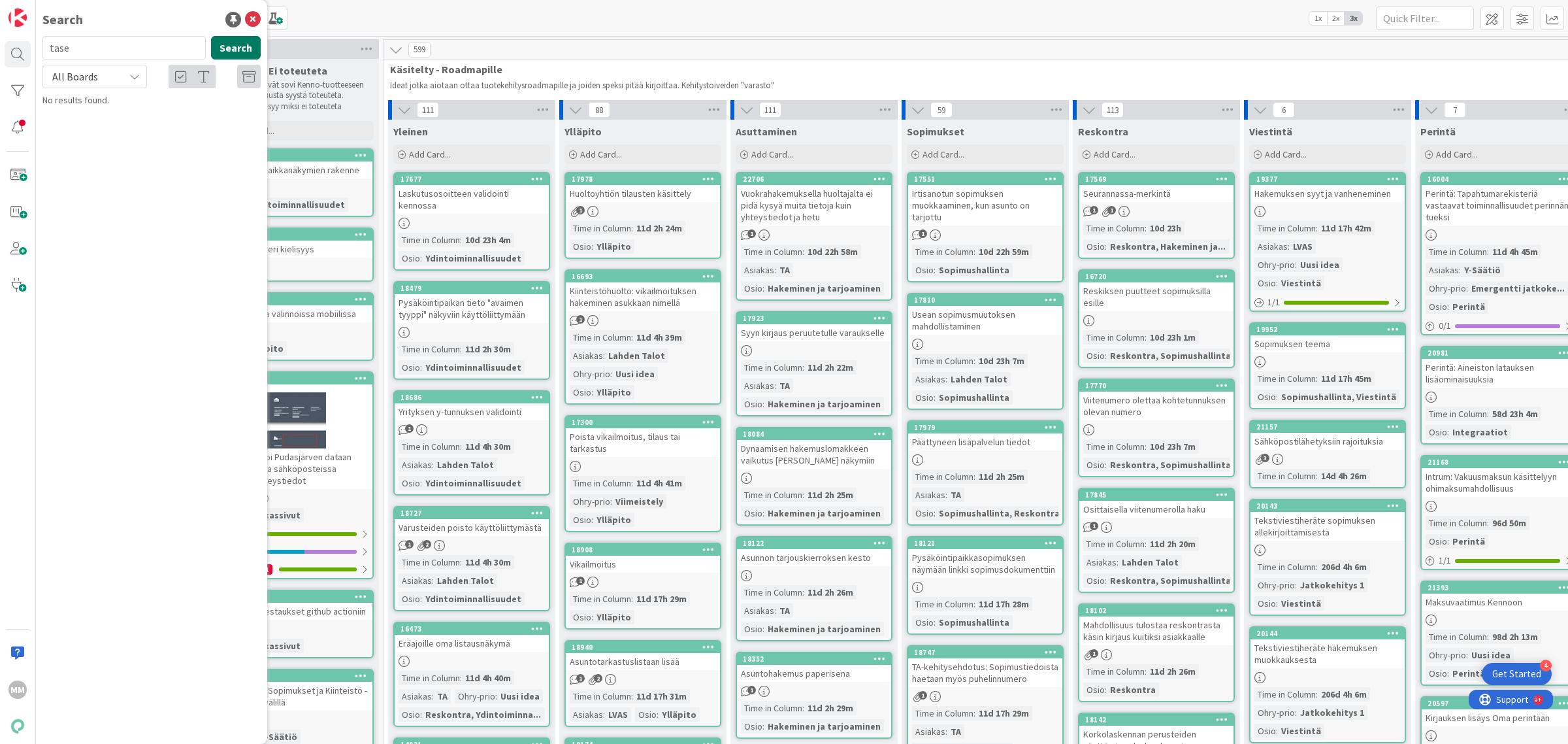
click at [234, 45] on button "Search" at bounding box center [236, 47] width 49 height 24
click at [119, 45] on input "tase" at bounding box center [124, 47] width 164 height 24
type input "tuloslaskelma"
click at [121, 75] on div "All Boards" at bounding box center [95, 76] width 104 height 24
click at [138, 143] on div "Current Board All Boards" at bounding box center [117, 119] width 150 height 59
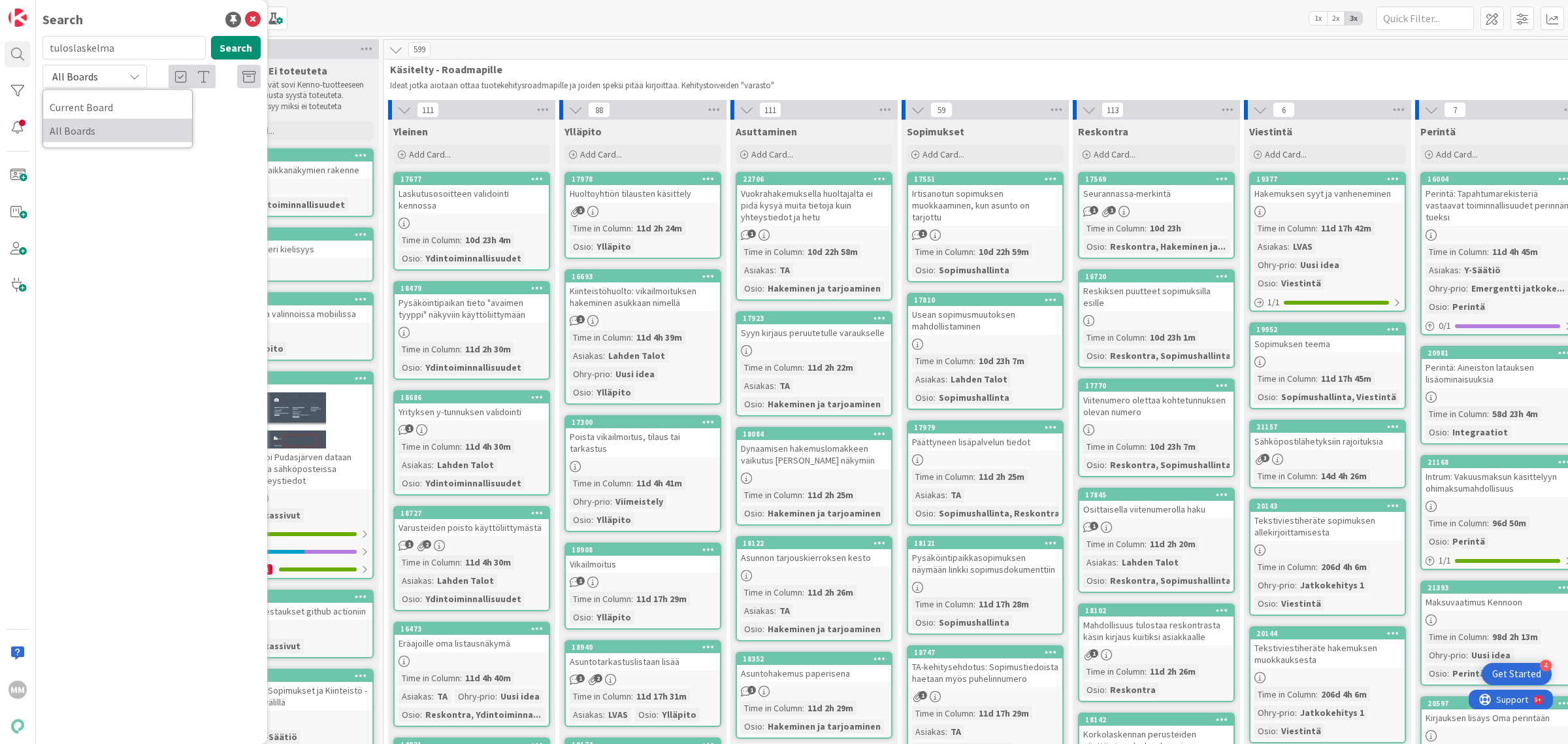
click at [135, 132] on span "All Boards" at bounding box center [117, 131] width 136 height 20
click at [239, 44] on button "Search" at bounding box center [236, 47] width 49 height 24
click at [143, 37] on input "tuloslaskelma" at bounding box center [124, 47] width 164 height 24
click at [253, 21] on icon at bounding box center [253, 19] width 16 height 16
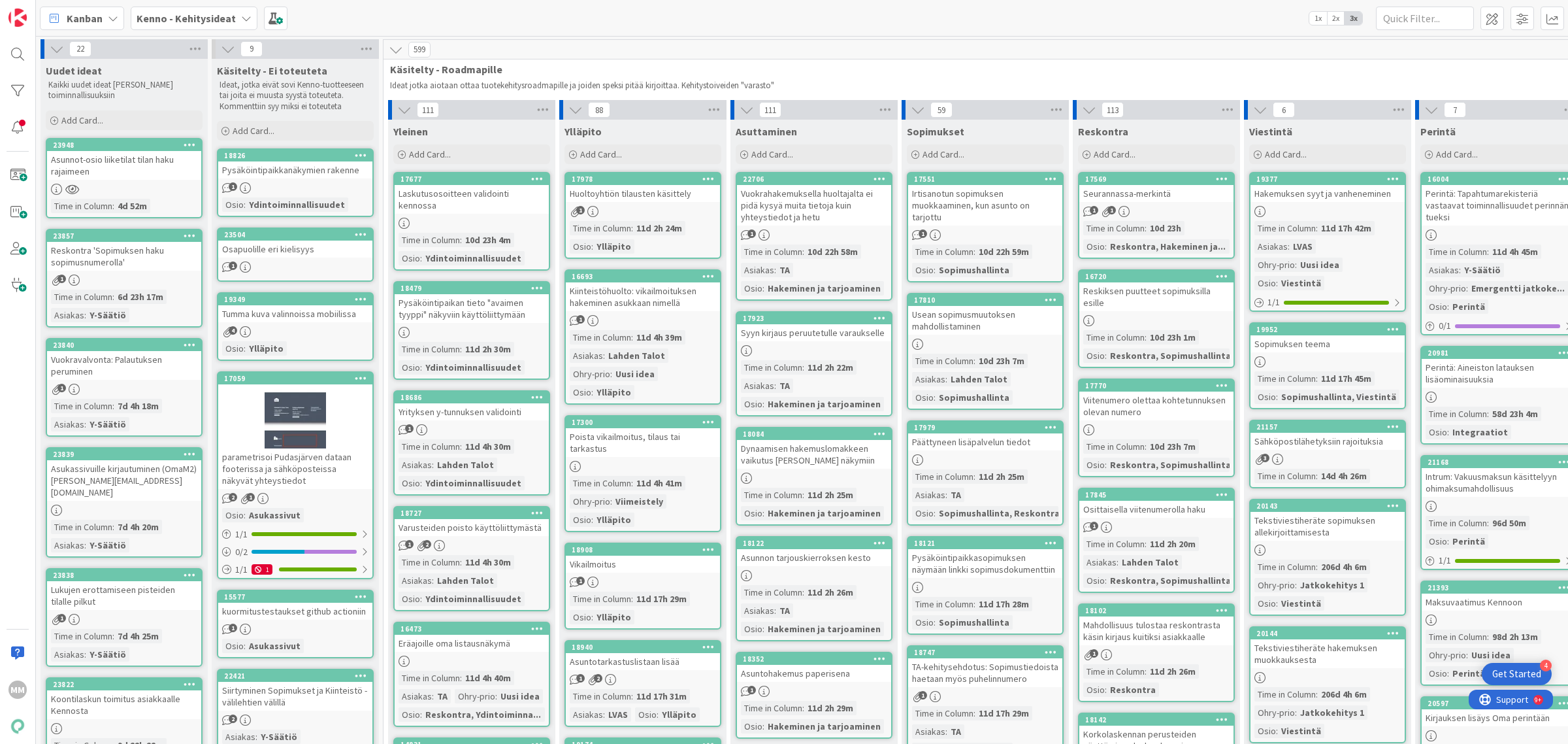
click at [439, 18] on div "Kanban Kenno - Kehitysideat 1x 2x 3x" at bounding box center [802, 18] width 1532 height 36
click at [16, 47] on div at bounding box center [18, 55] width 26 height 27
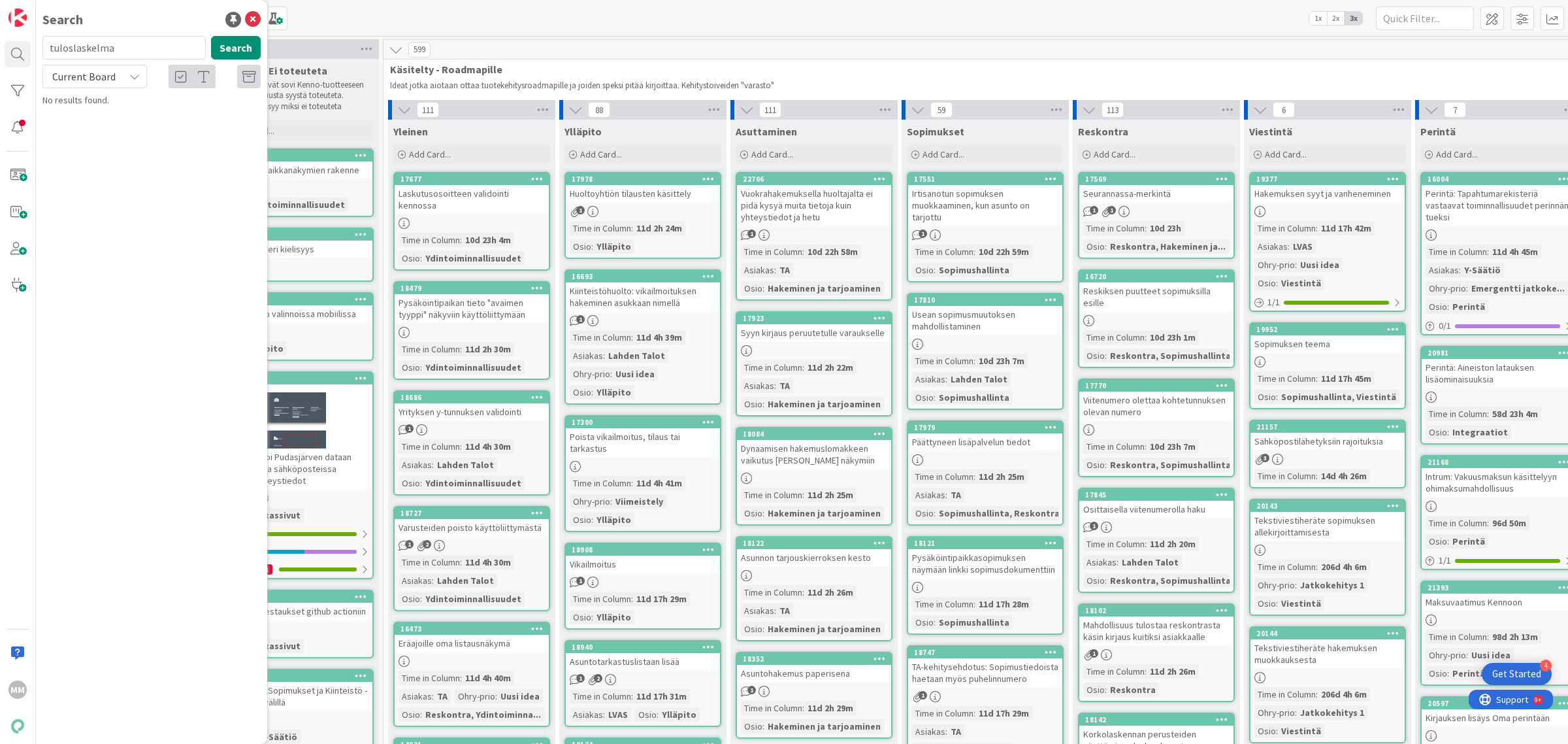
click at [93, 39] on input "tuloslaskelma" at bounding box center [124, 47] width 164 height 24
type input "detail"
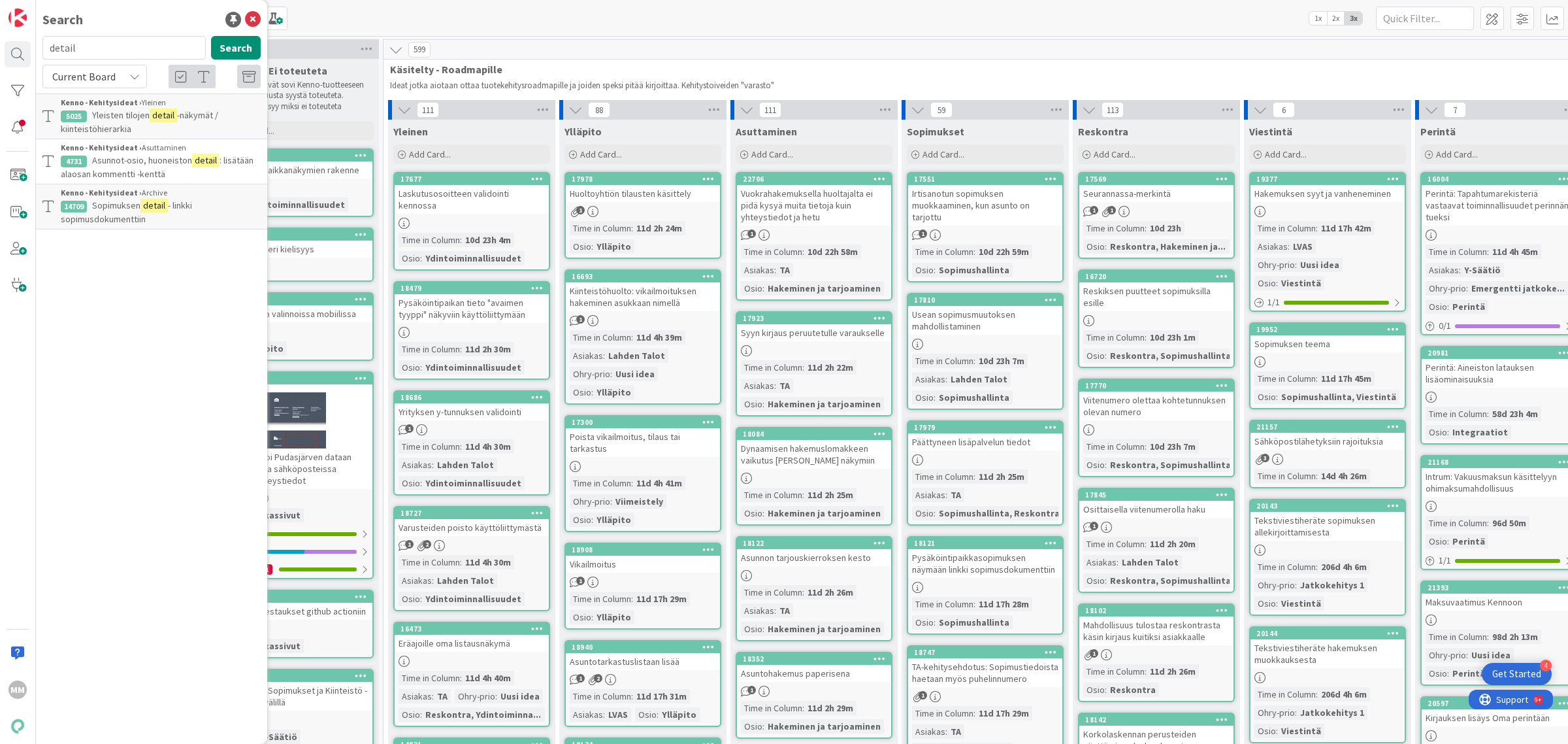
click at [123, 71] on div "Current Board" at bounding box center [95, 76] width 104 height 24
click at [115, 131] on span "All Boards" at bounding box center [117, 131] width 136 height 20
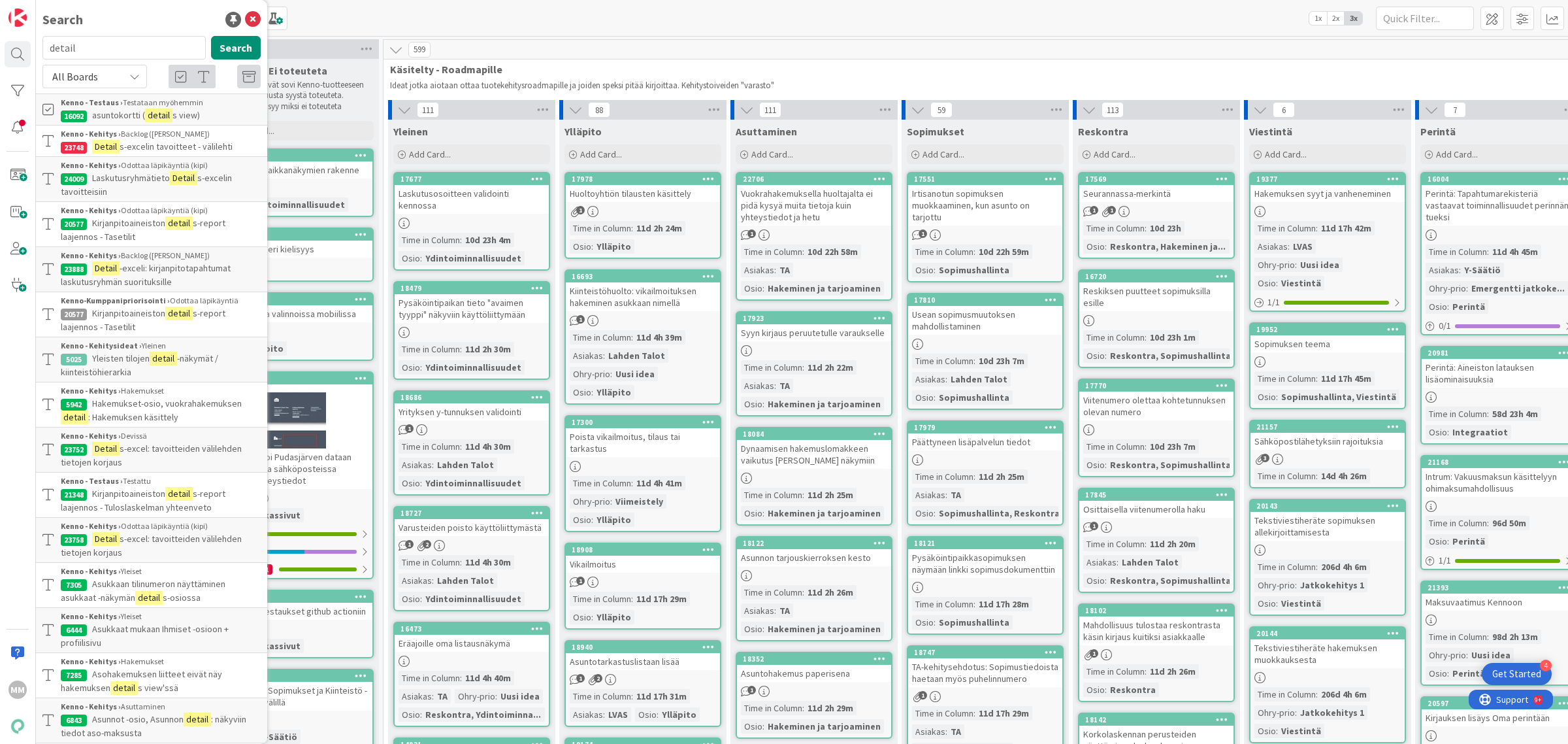
click at [187, 229] on mark "detail" at bounding box center [179, 223] width 27 height 14
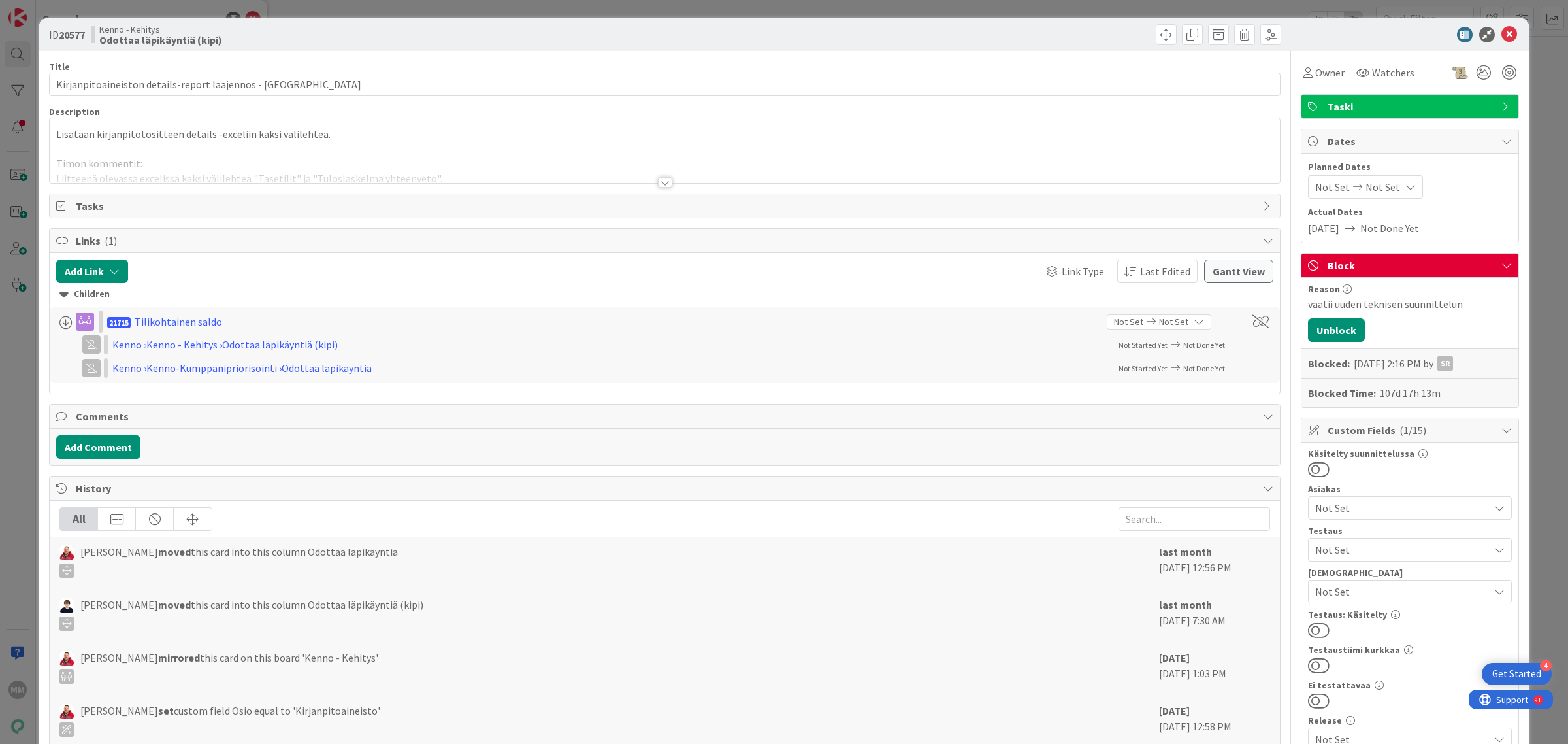
click at [660, 181] on div at bounding box center [664, 182] width 14 height 10
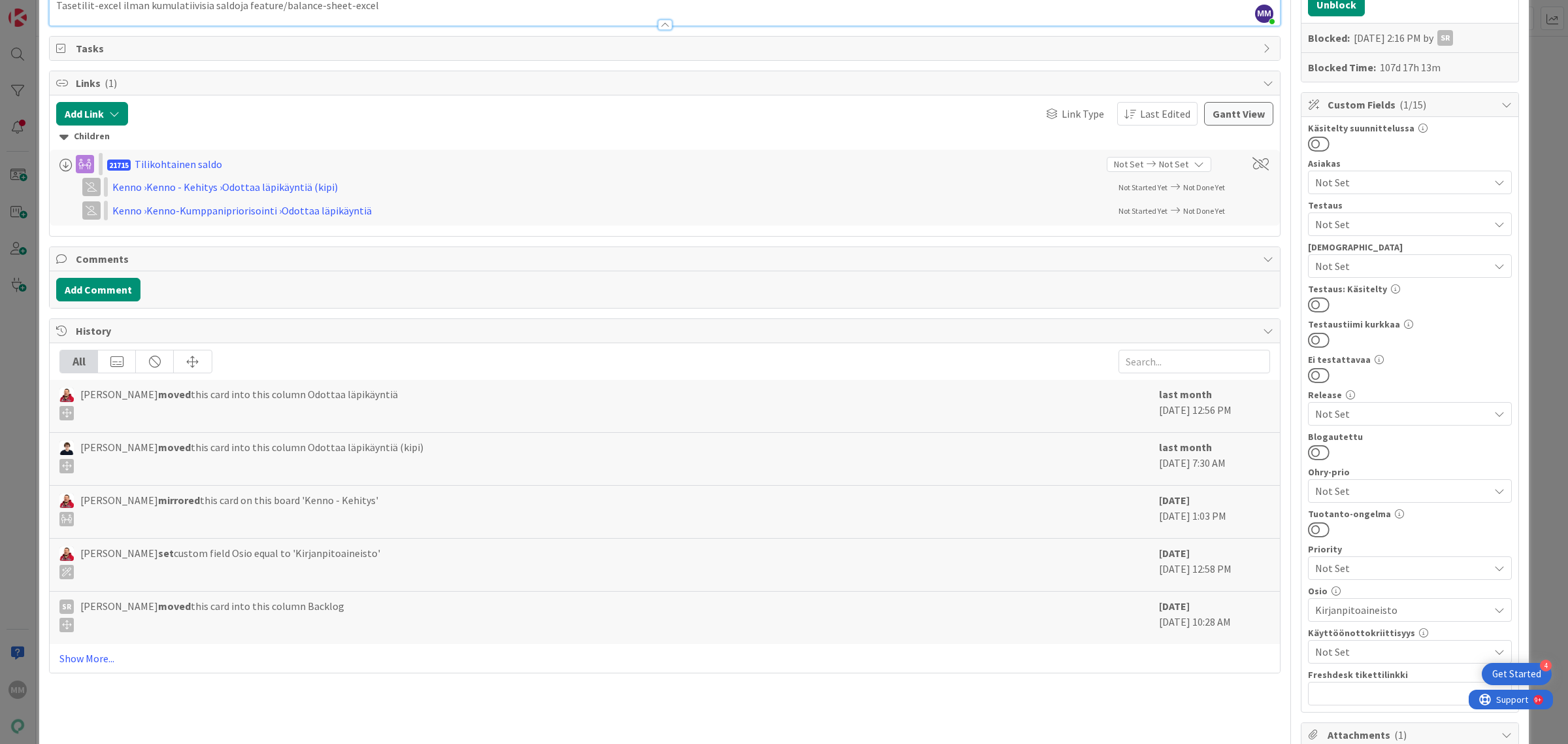
scroll to position [327, 0]
click at [95, 659] on link "Show More..." at bounding box center [664, 657] width 1210 height 16
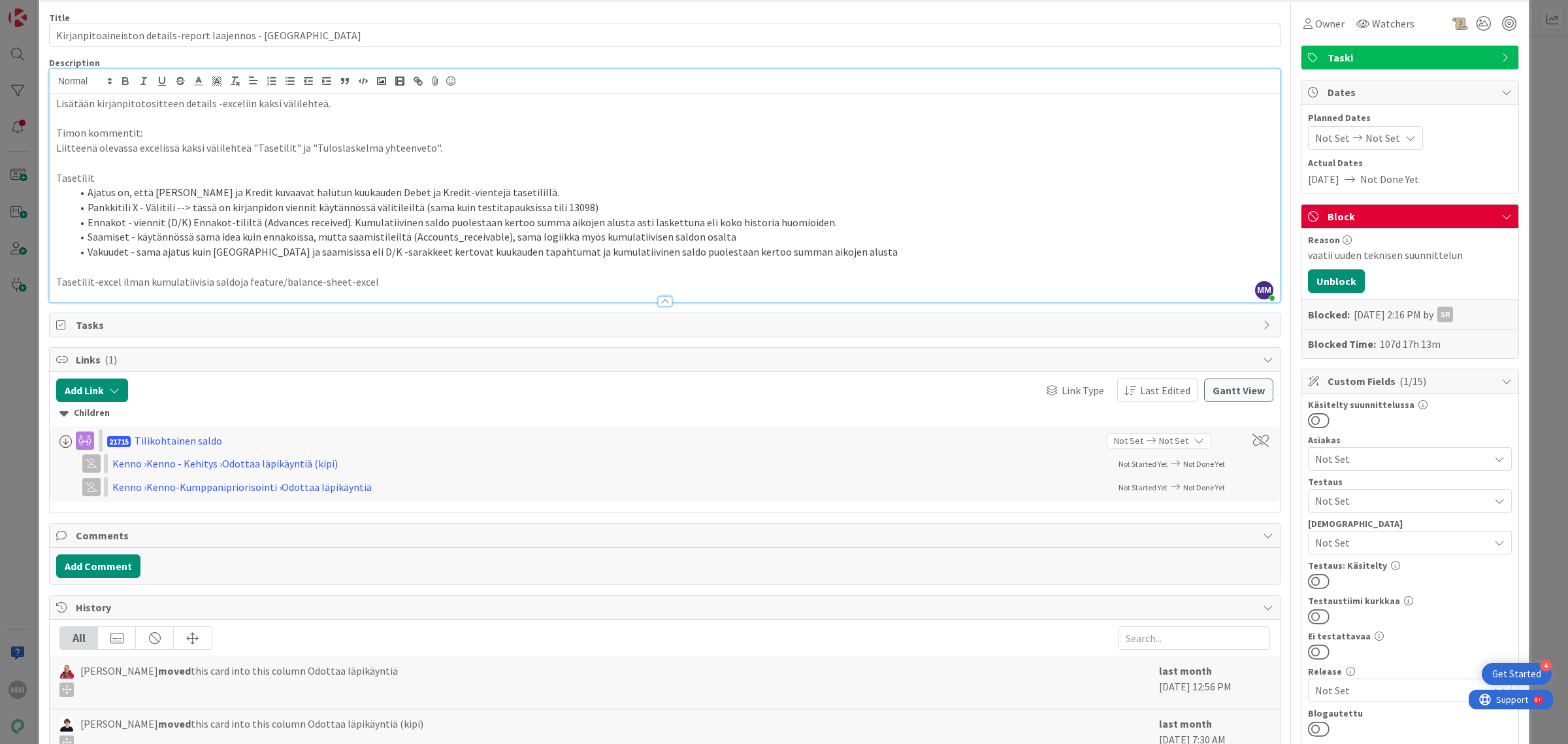
scroll to position [0, 0]
